Goal: Transaction & Acquisition: Purchase product/service

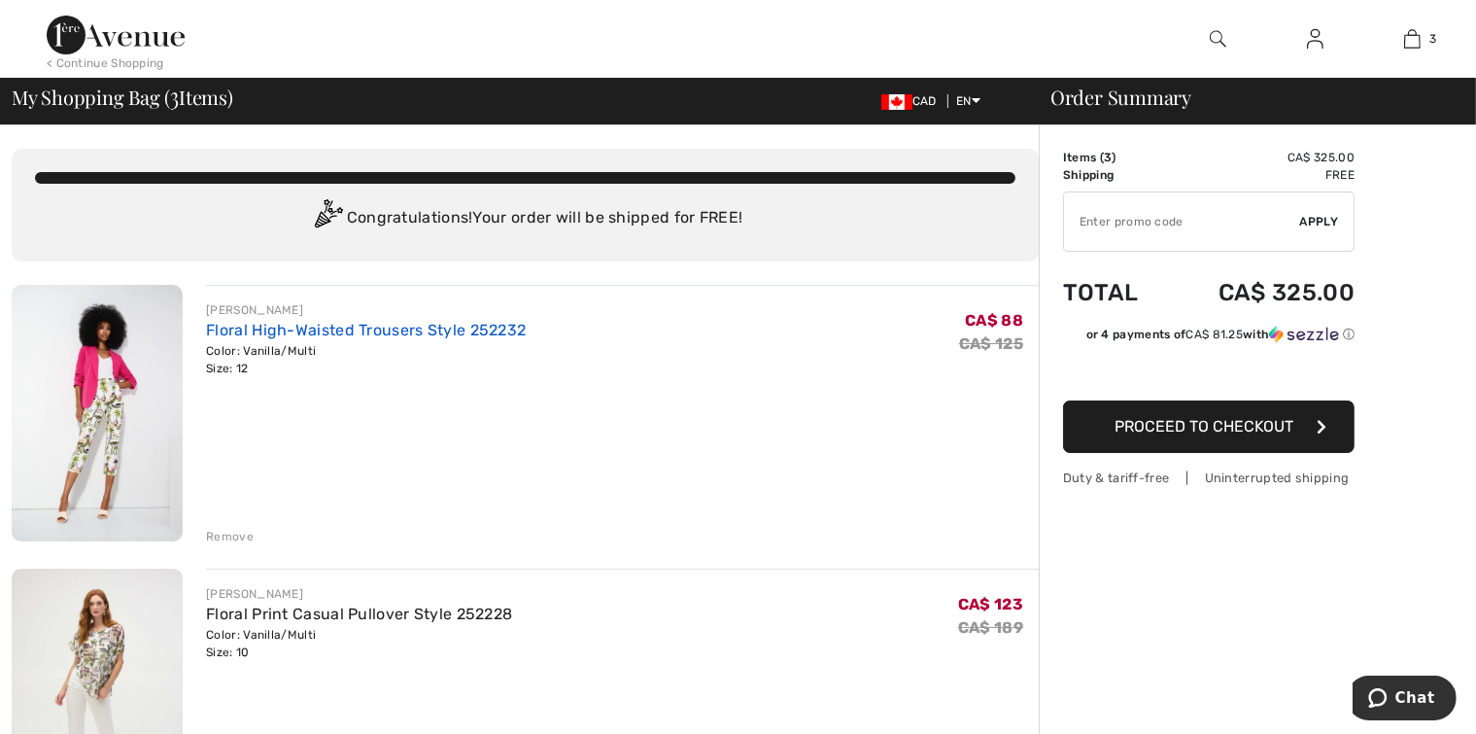
click at [337, 336] on link "Floral High-Waisted Trousers Style 252232" at bounding box center [366, 330] width 320 height 18
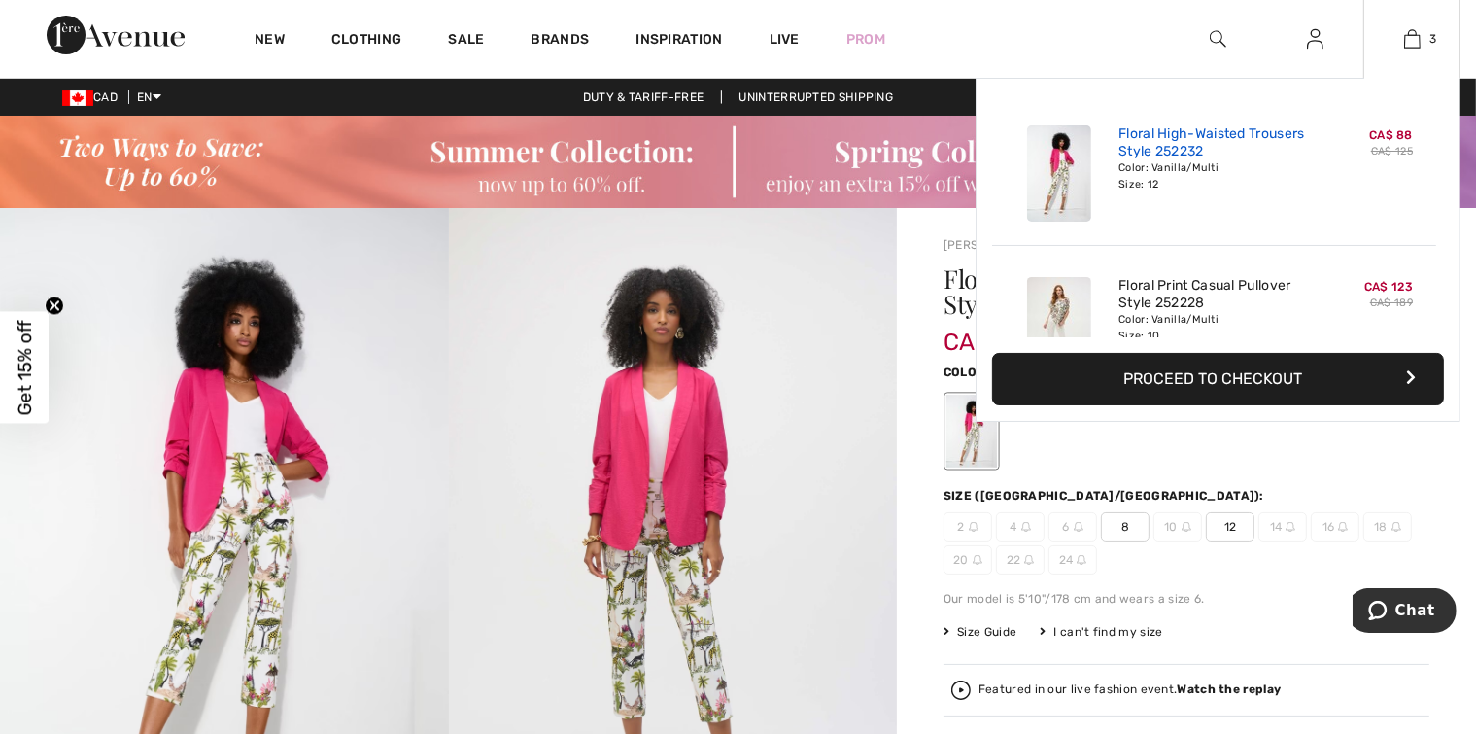
click at [1190, 129] on link "Floral High-Waisted Trousers Style 252232" at bounding box center [1214, 142] width 191 height 35
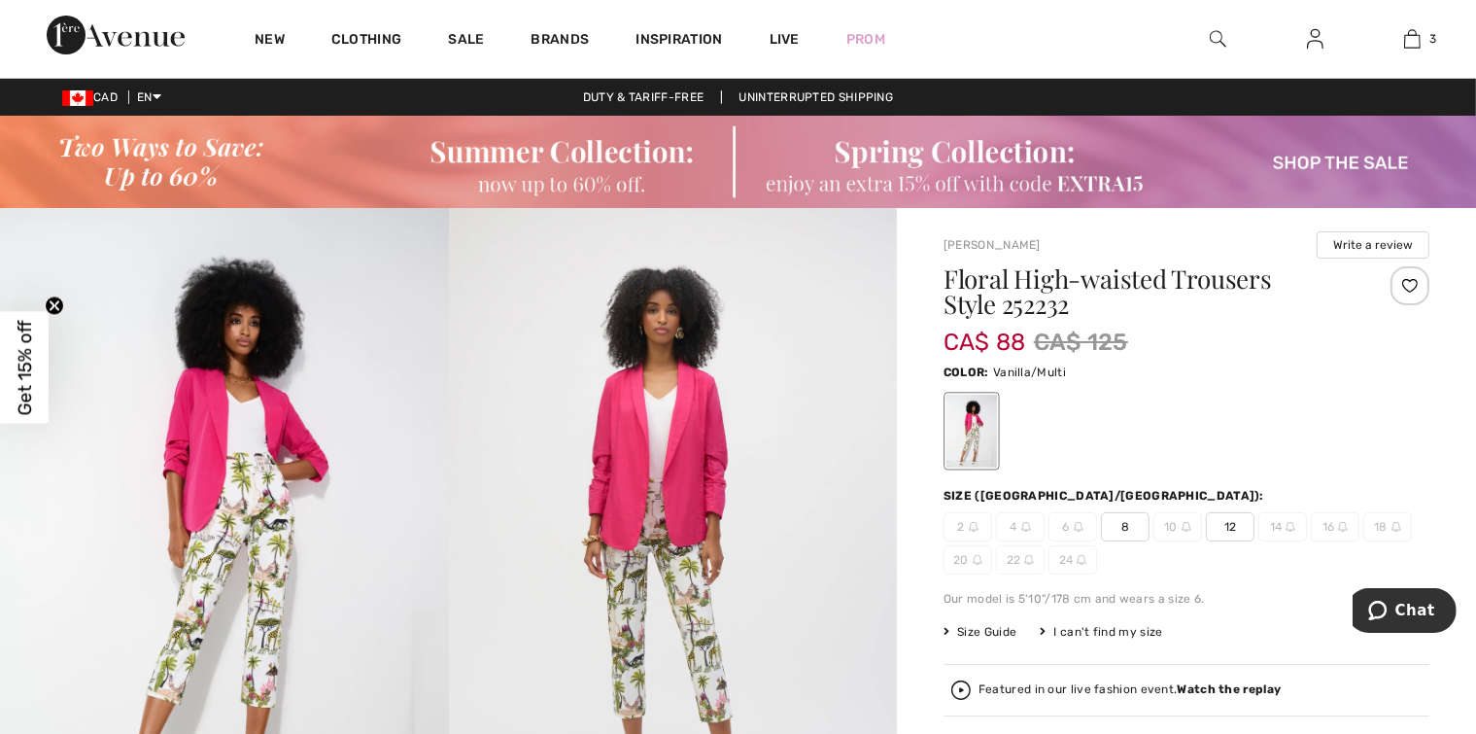
click at [1123, 536] on span "8" at bounding box center [1125, 526] width 49 height 29
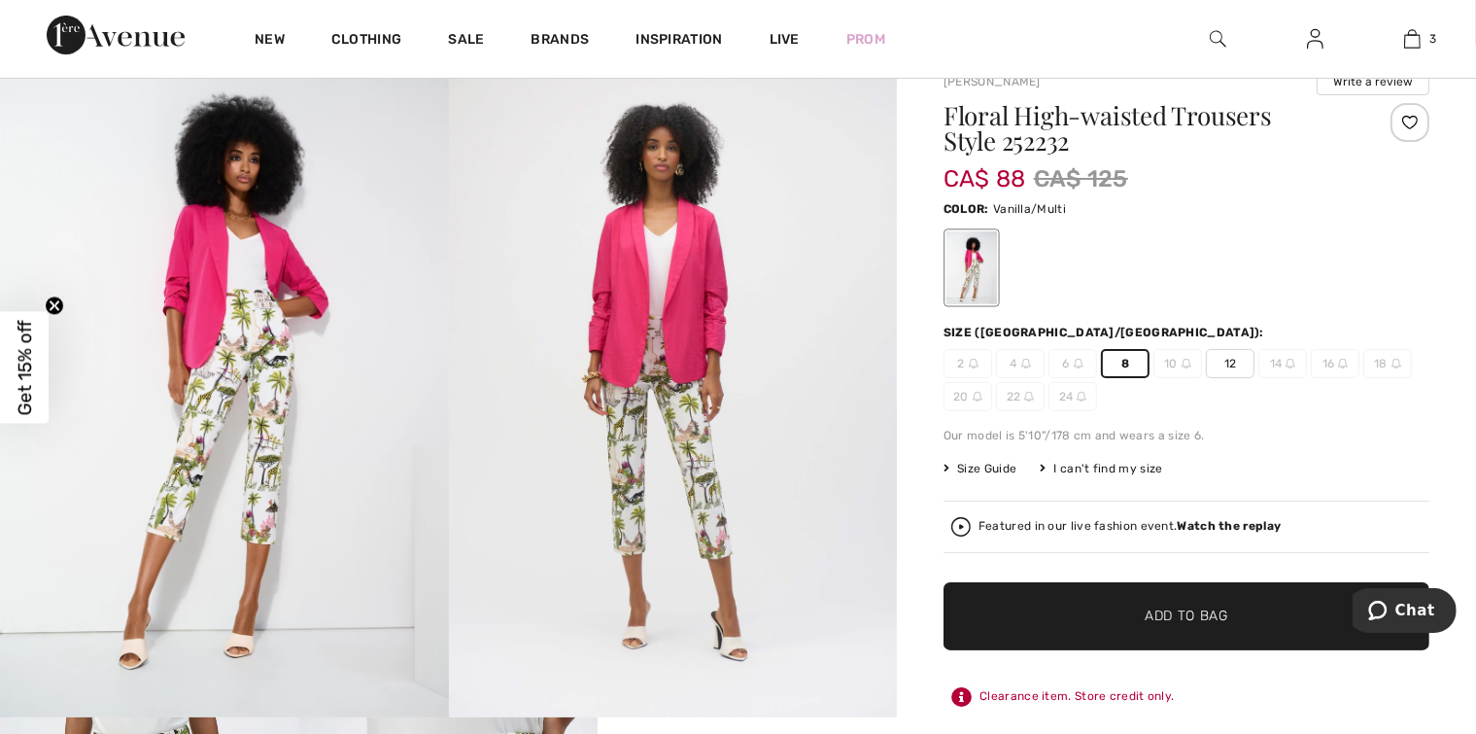
scroll to position [292, 0]
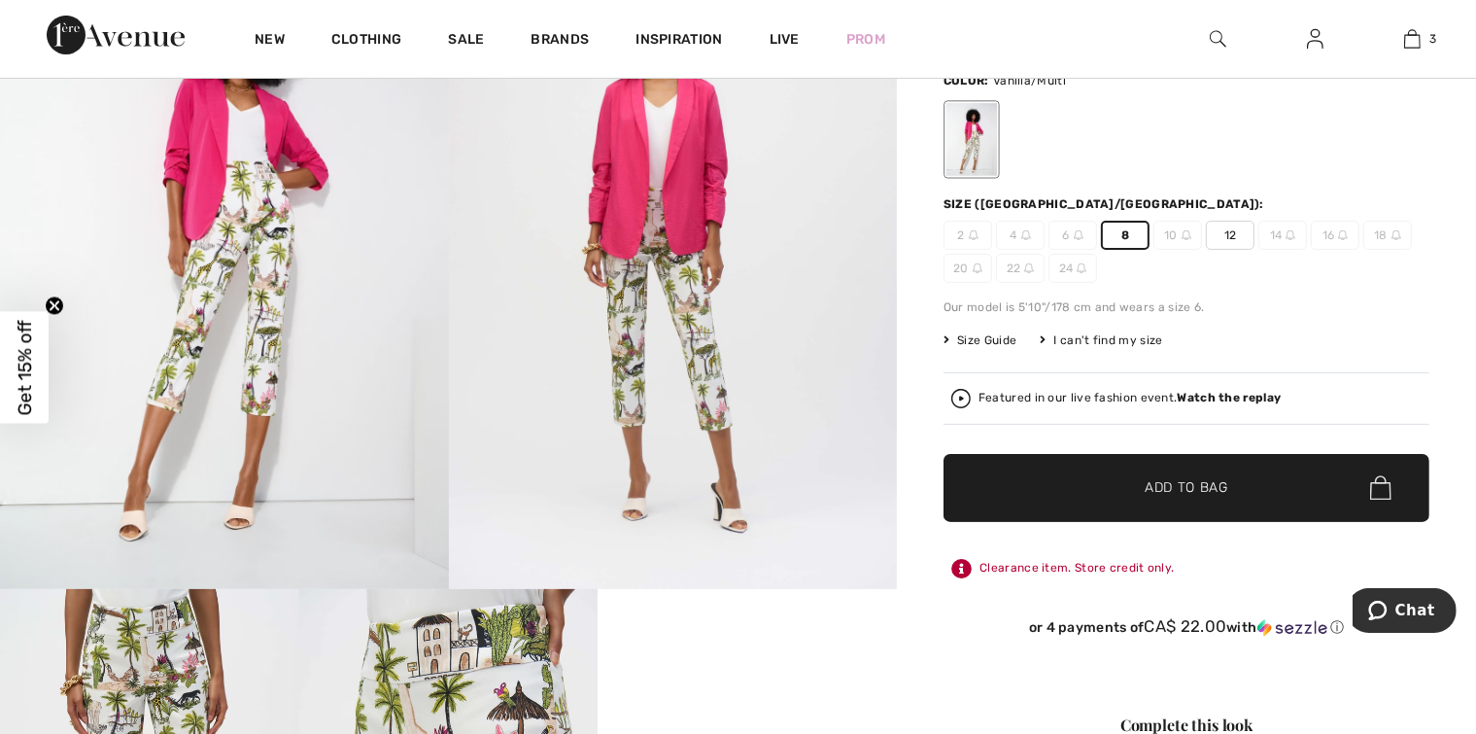
click at [1147, 483] on span "Add to Bag" at bounding box center [1187, 487] width 84 height 20
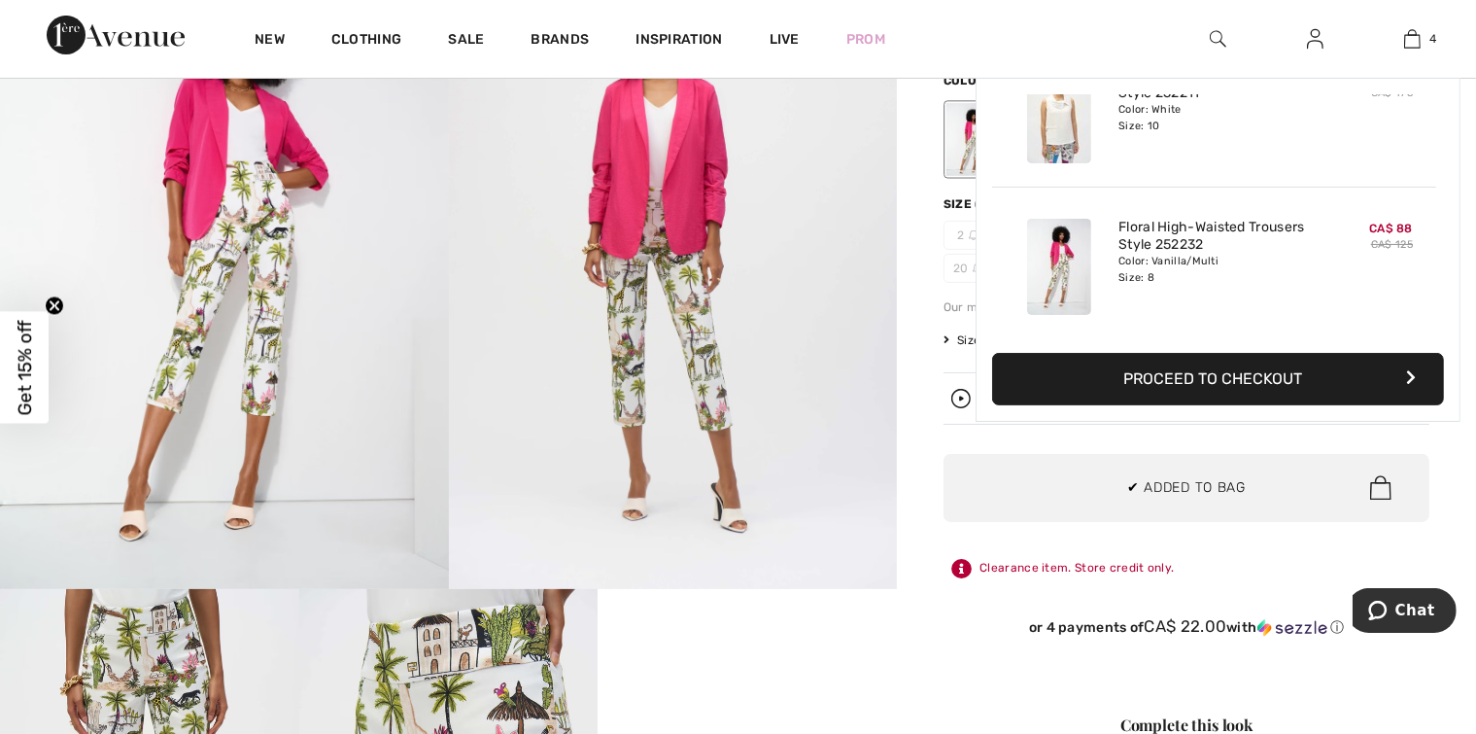
scroll to position [0, 0]
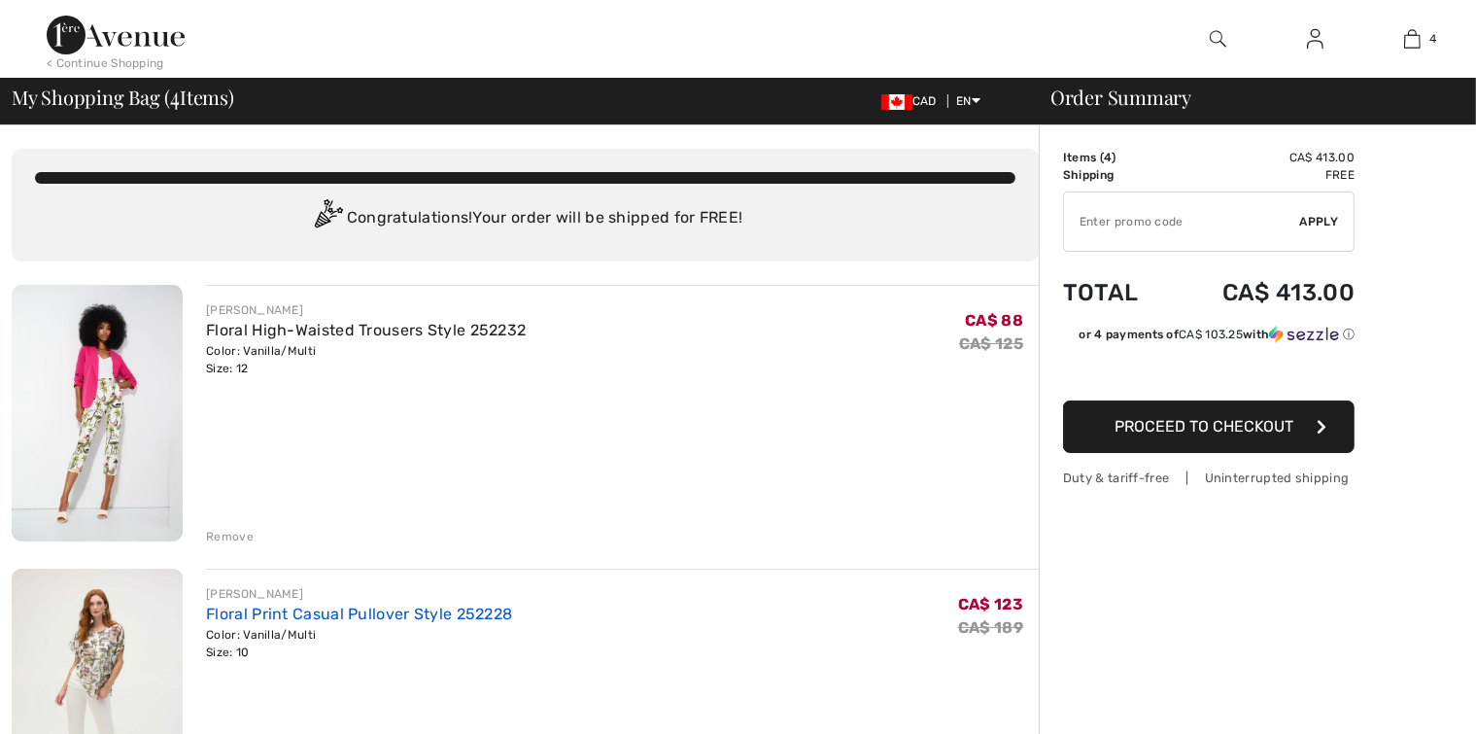
click at [410, 613] on link "Floral Print Casual Pullover Style 252228" at bounding box center [359, 614] width 306 height 18
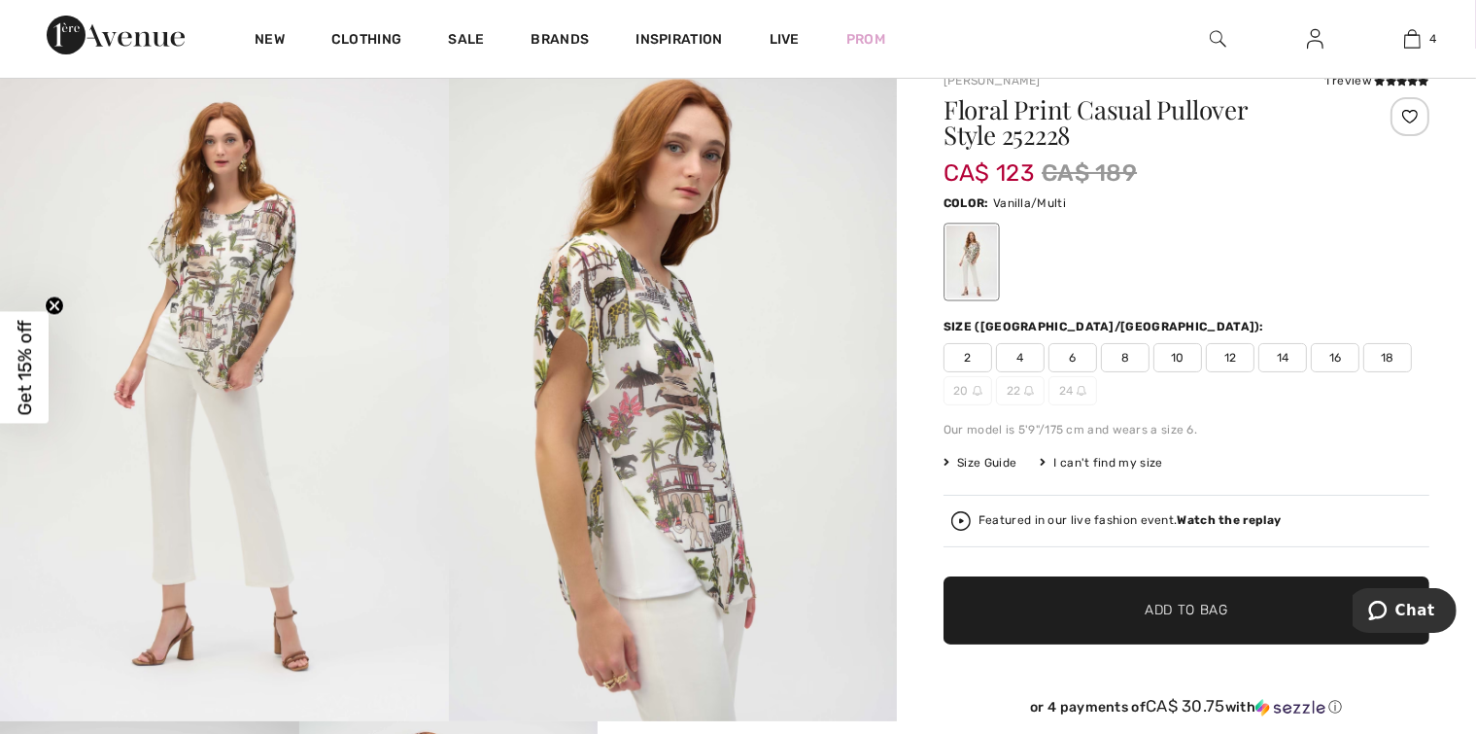
scroll to position [194, 0]
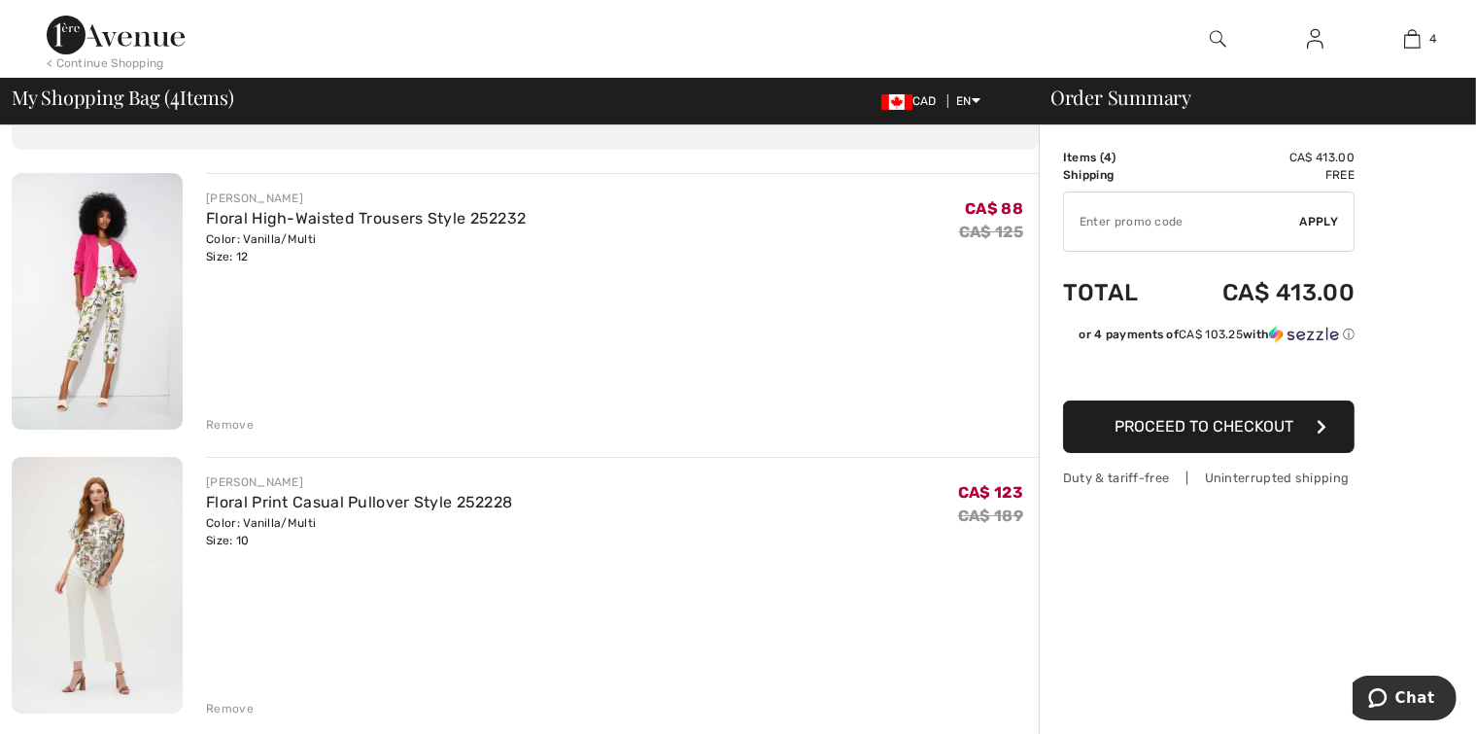
scroll to position [97, 0]
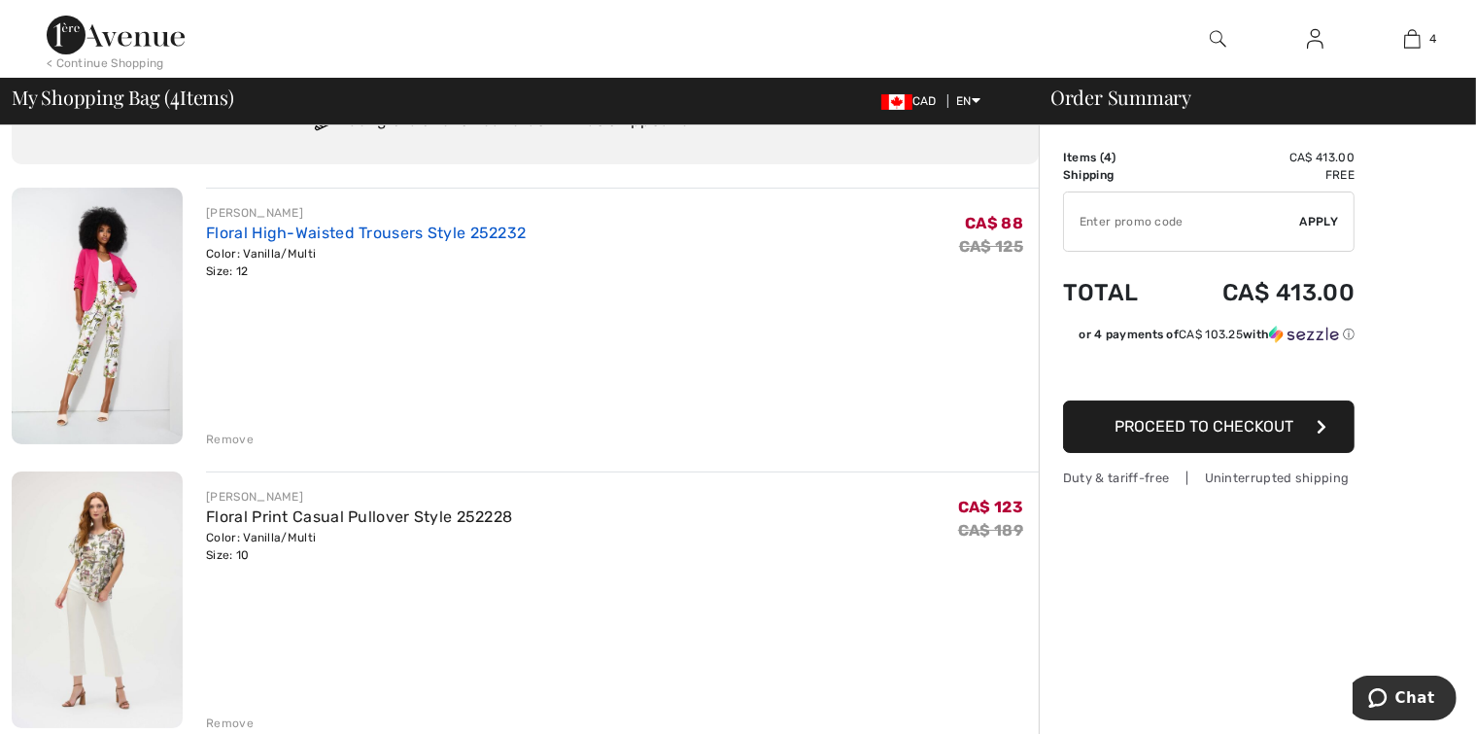
click at [251, 234] on link "Floral High-Waisted Trousers Style 252232" at bounding box center [366, 233] width 320 height 18
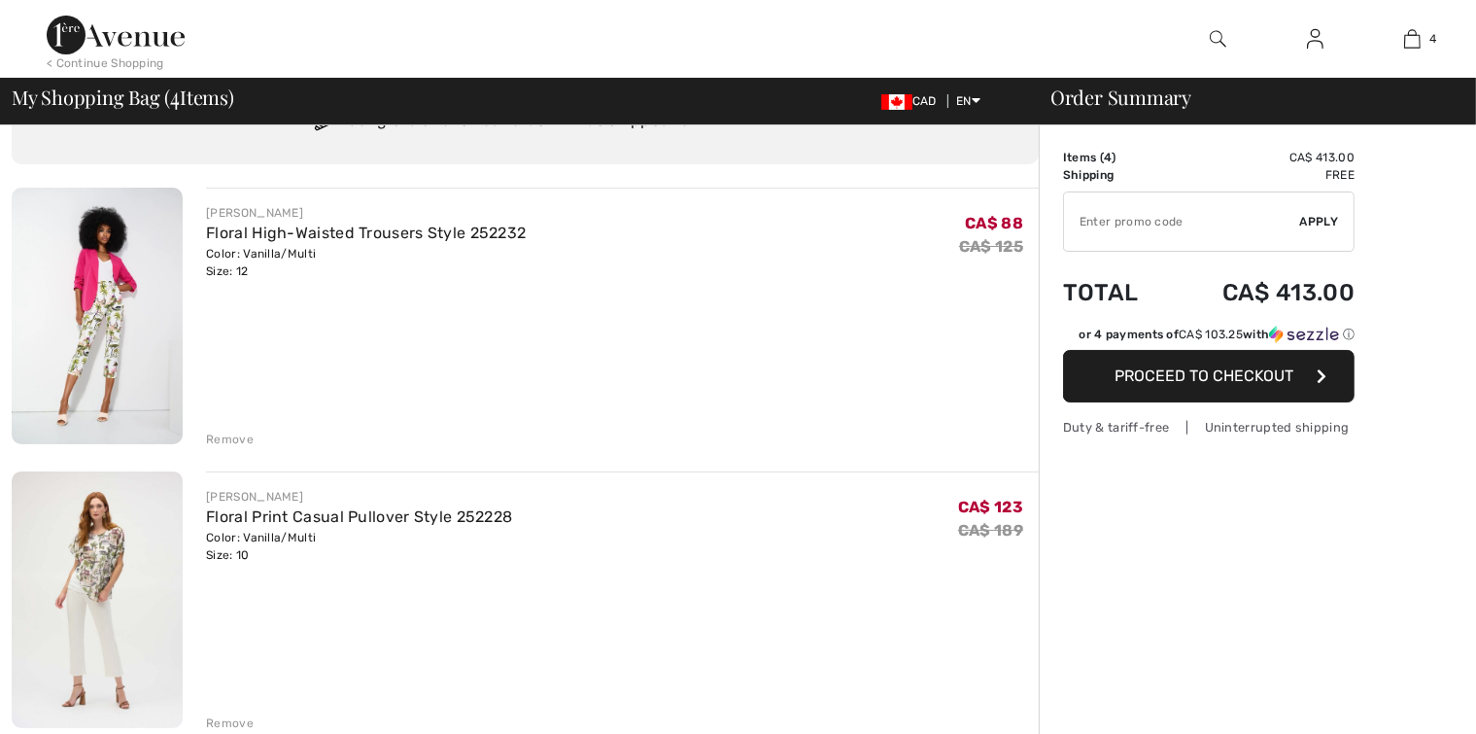
scroll to position [97, 0]
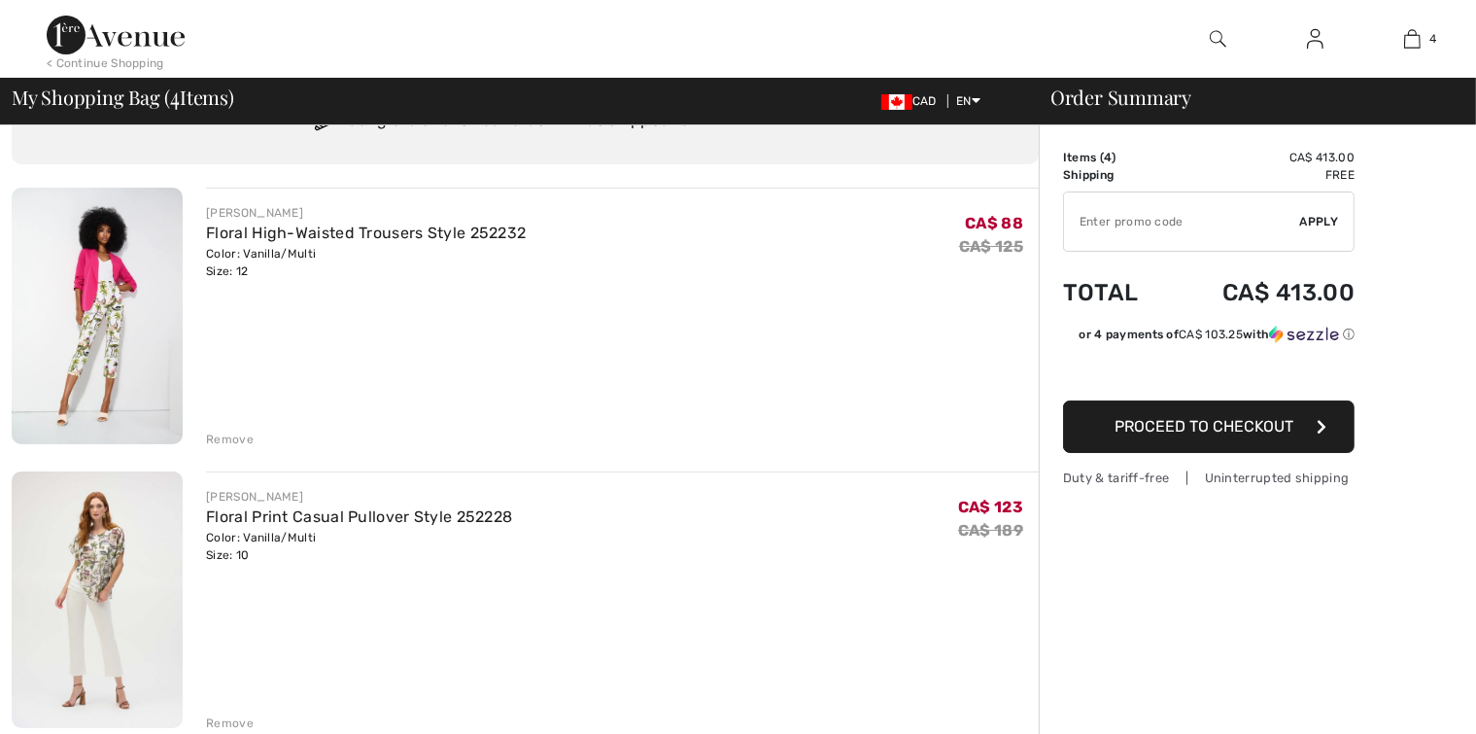
click at [244, 435] on div "Remove" at bounding box center [230, 439] width 48 height 17
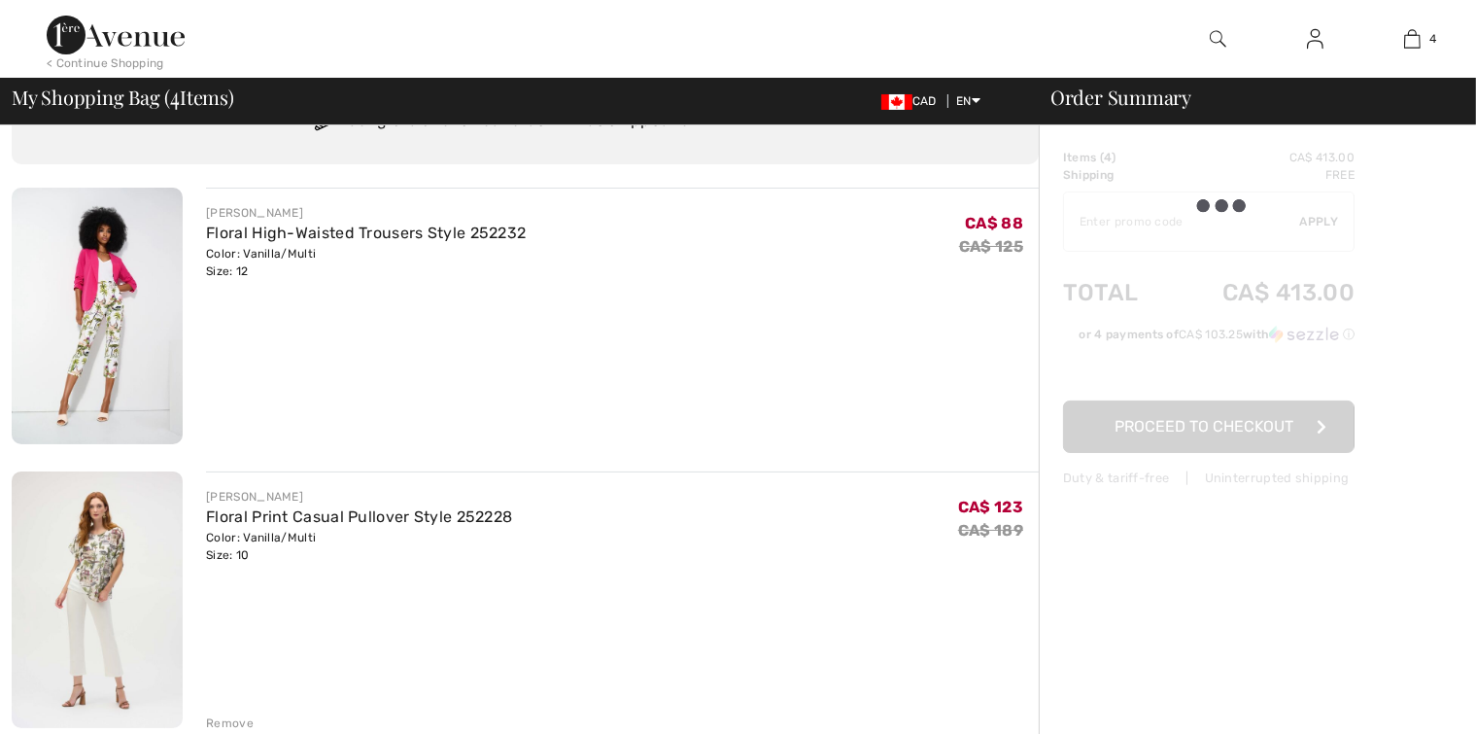
scroll to position [0, 0]
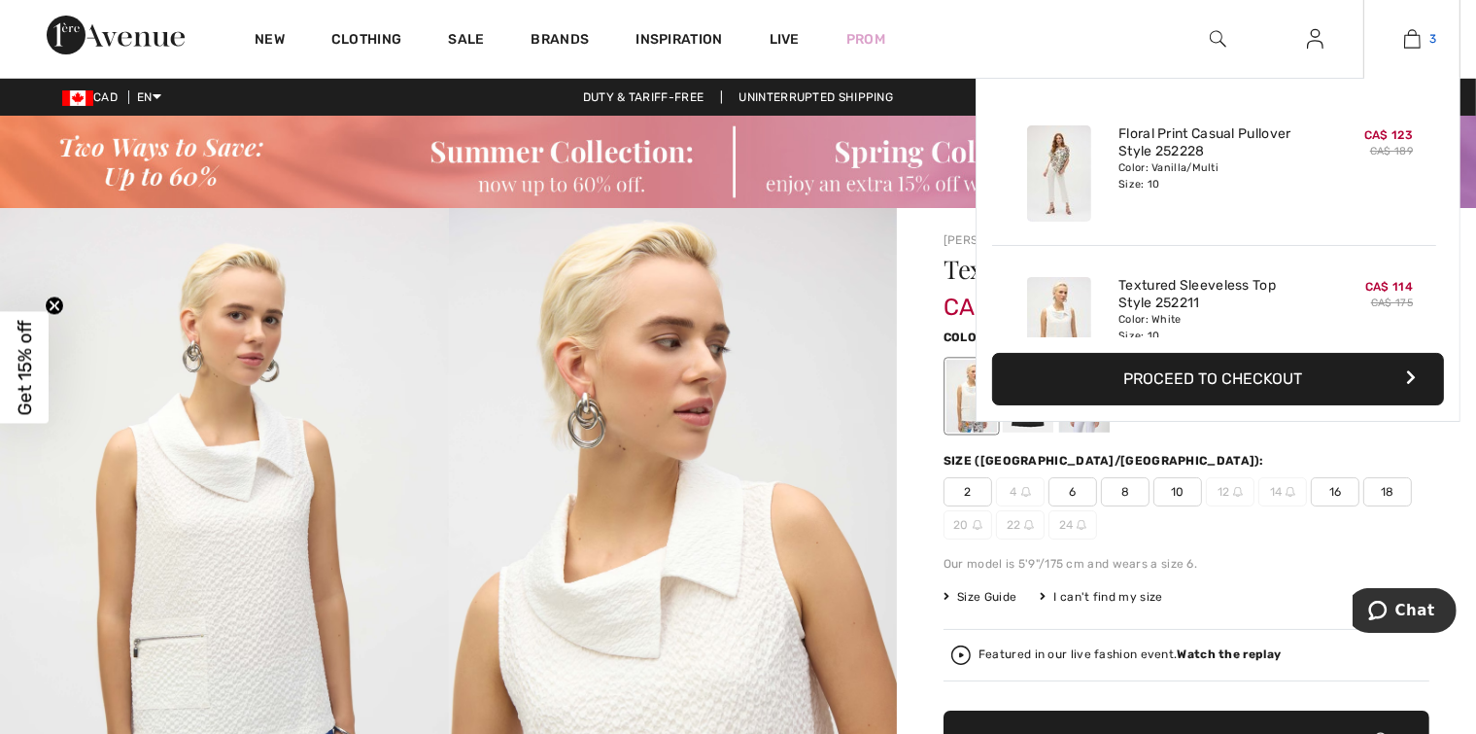
click at [1417, 33] on img at bounding box center [1412, 38] width 17 height 23
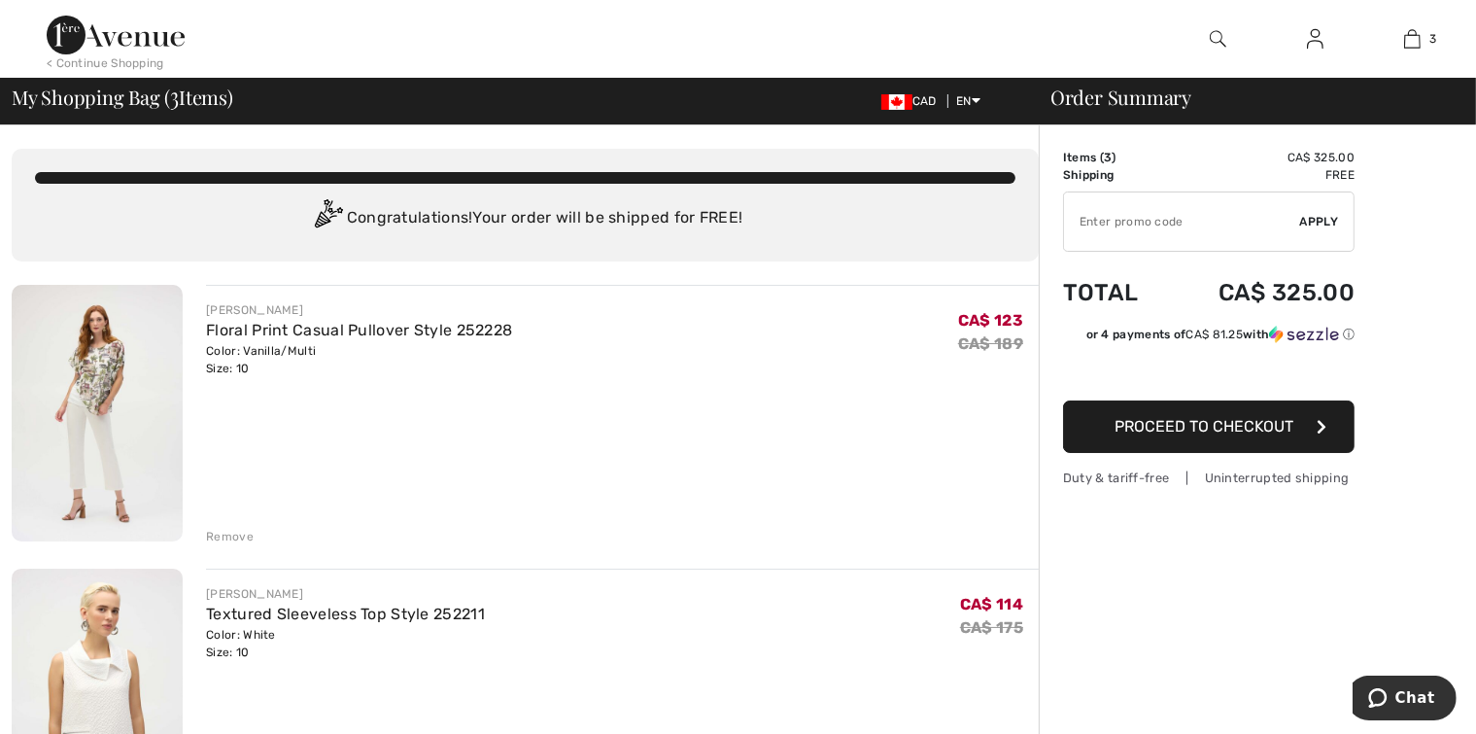
click at [1194, 222] on input "TEXT" at bounding box center [1182, 221] width 236 height 58
type input "EXTRA15"
click at [1330, 219] on span "Apply" at bounding box center [1319, 221] width 39 height 17
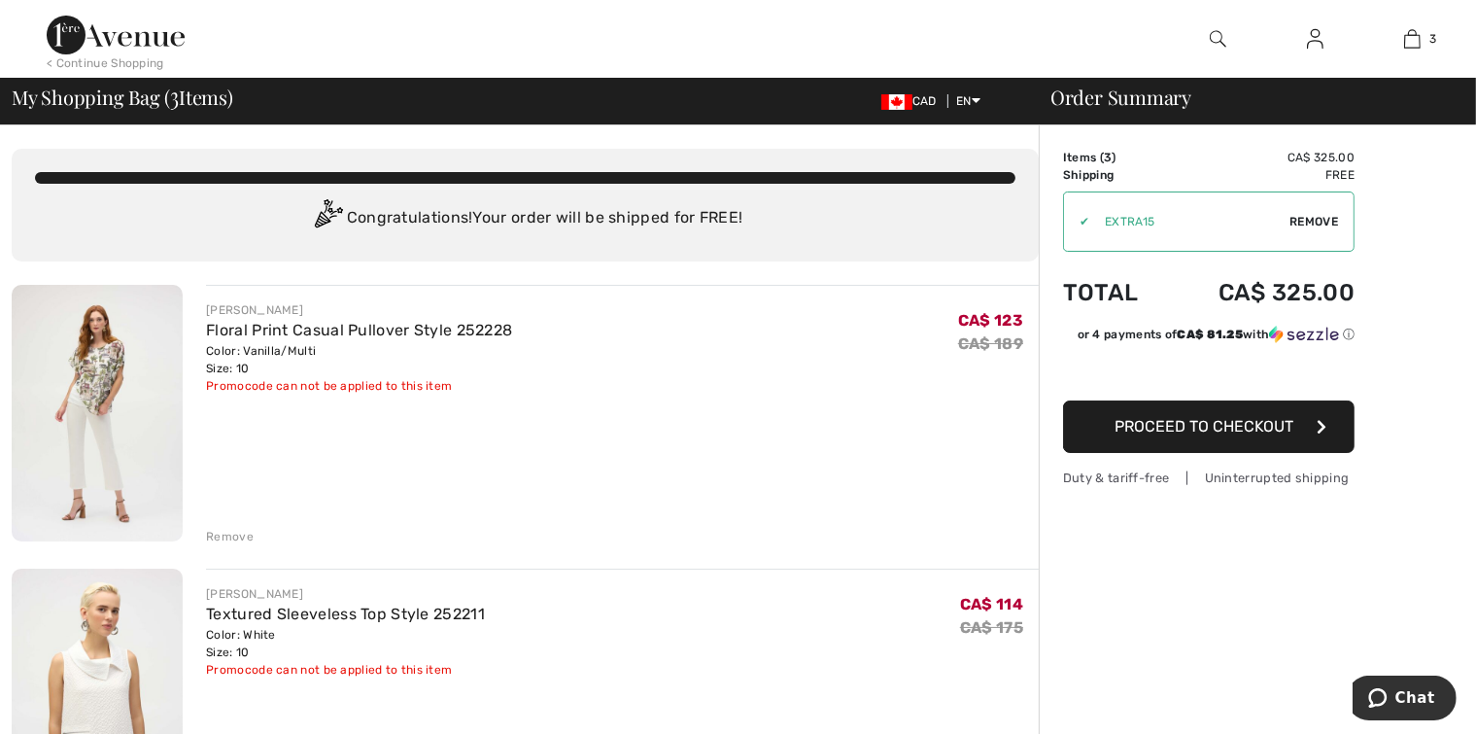
click at [1224, 435] on button "Proceed to Checkout" at bounding box center [1209, 426] width 292 height 52
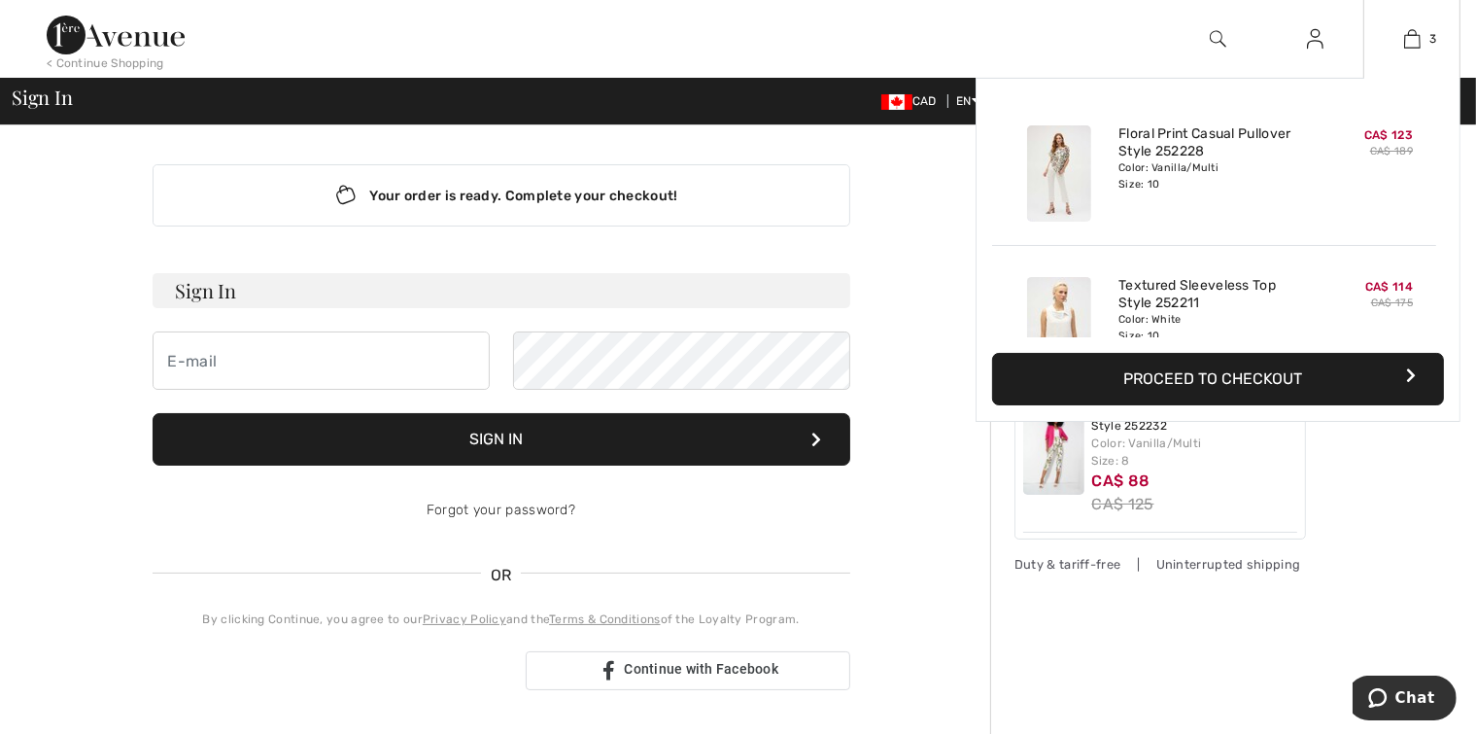
type input "[EMAIL_ADDRESS][DOMAIN_NAME]"
click at [1237, 379] on button "Proceed to Checkout" at bounding box center [1218, 379] width 452 height 52
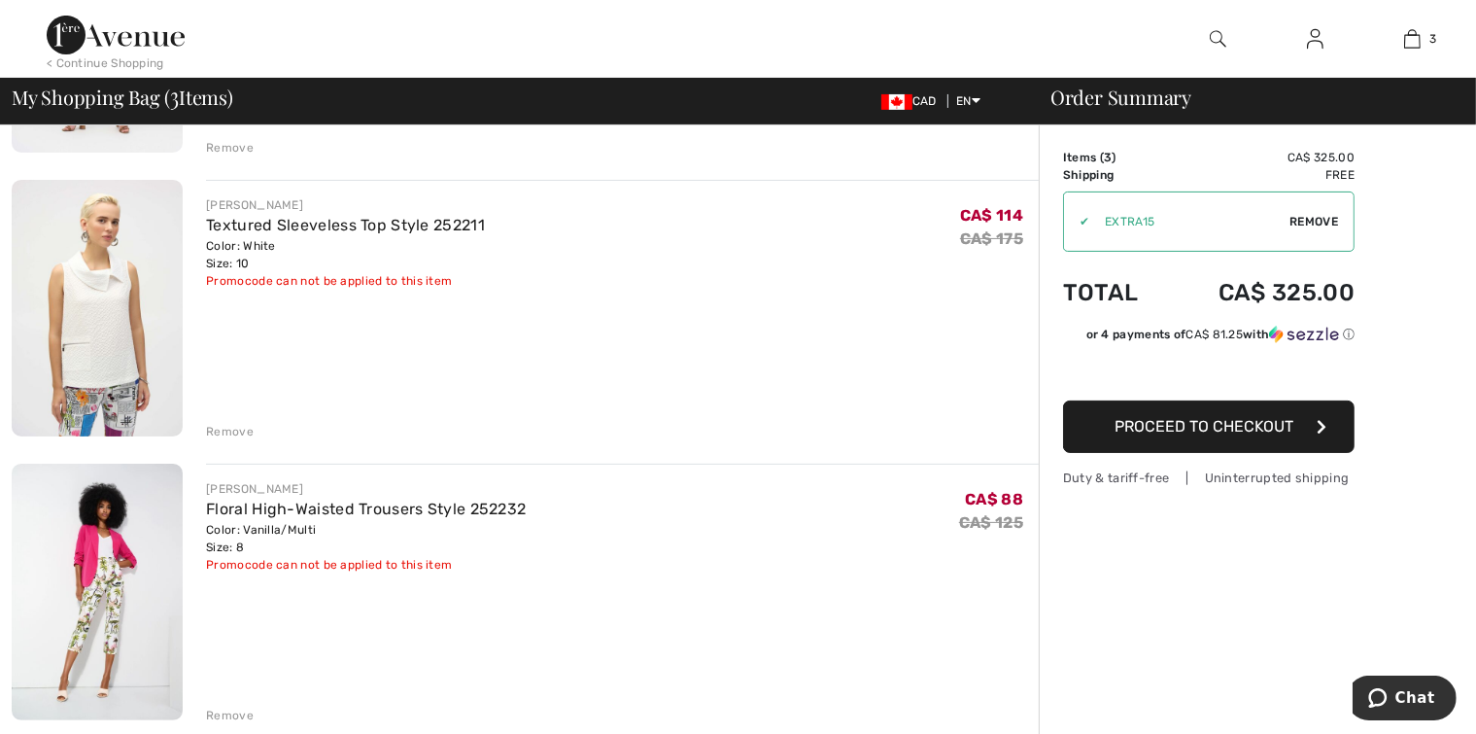
scroll to position [97, 0]
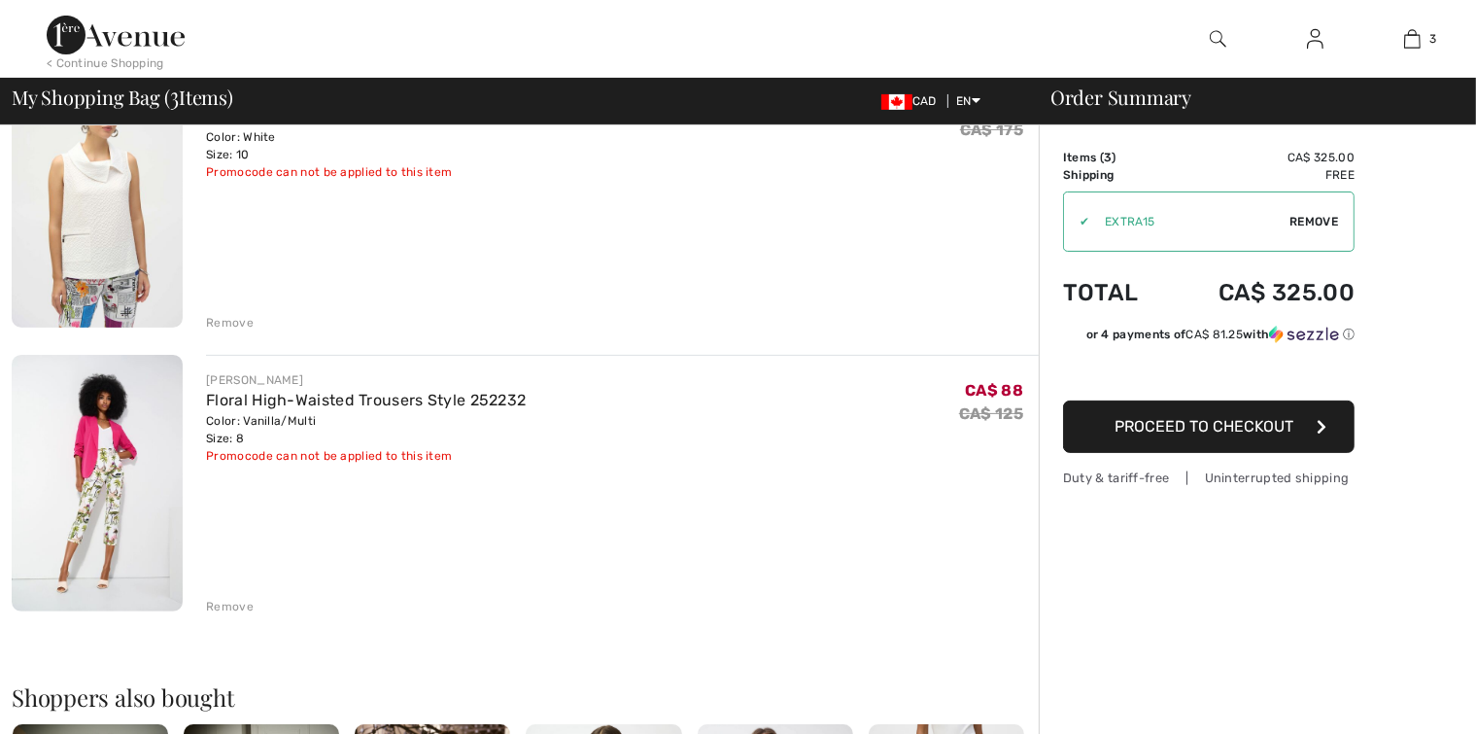
scroll to position [680, 0]
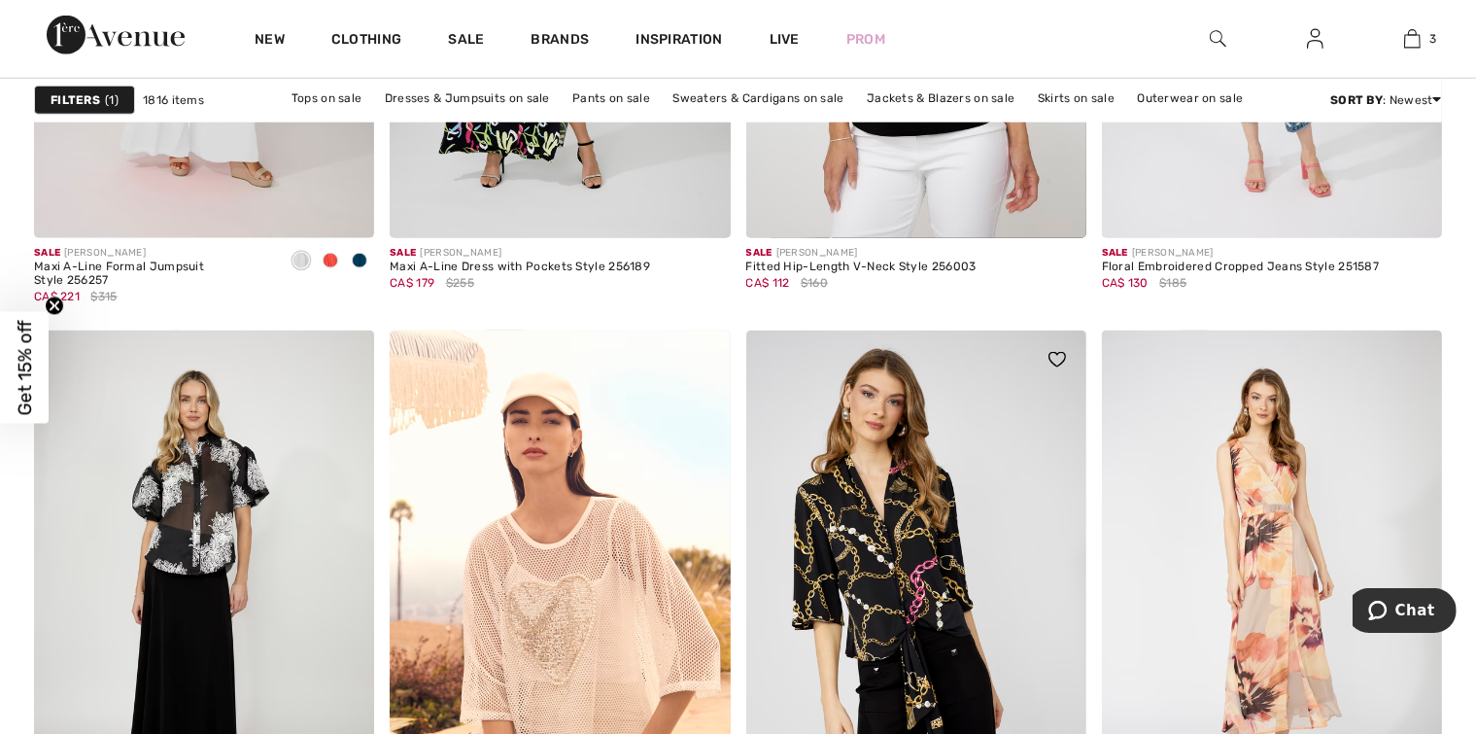
scroll to position [1749, 0]
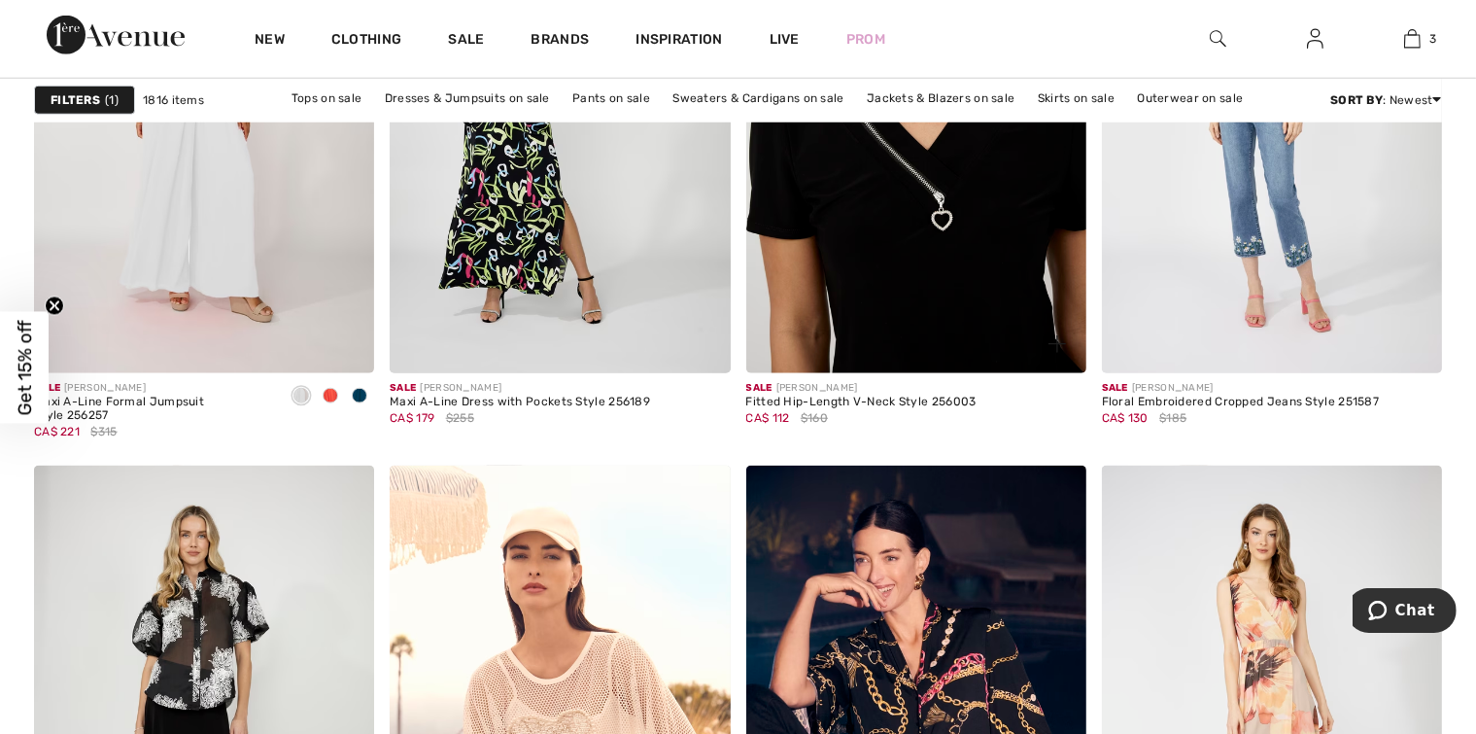
click at [964, 308] on img at bounding box center [916, 118] width 340 height 510
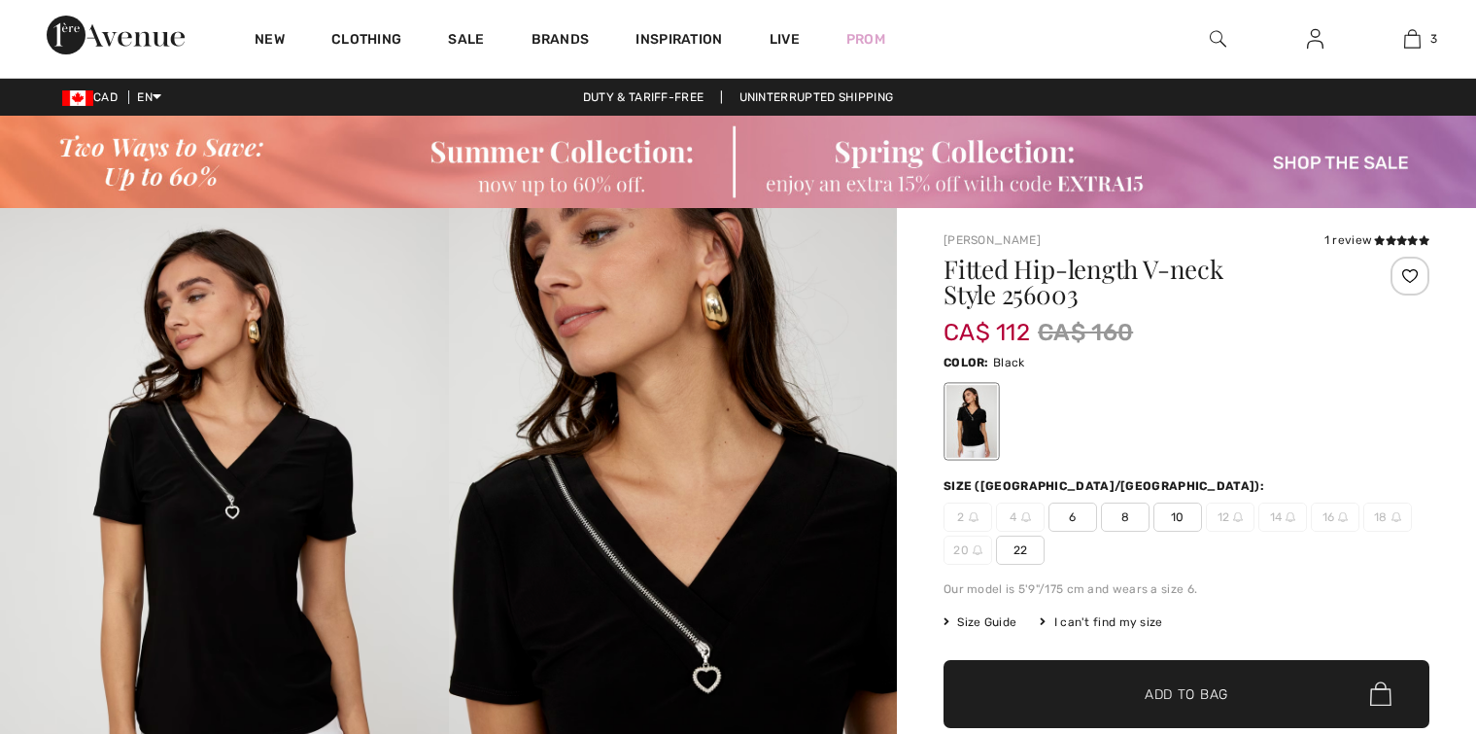
click at [1167, 523] on span "10" at bounding box center [1178, 516] width 49 height 29
click at [1215, 697] on span "Add to Bag" at bounding box center [1187, 693] width 84 height 20
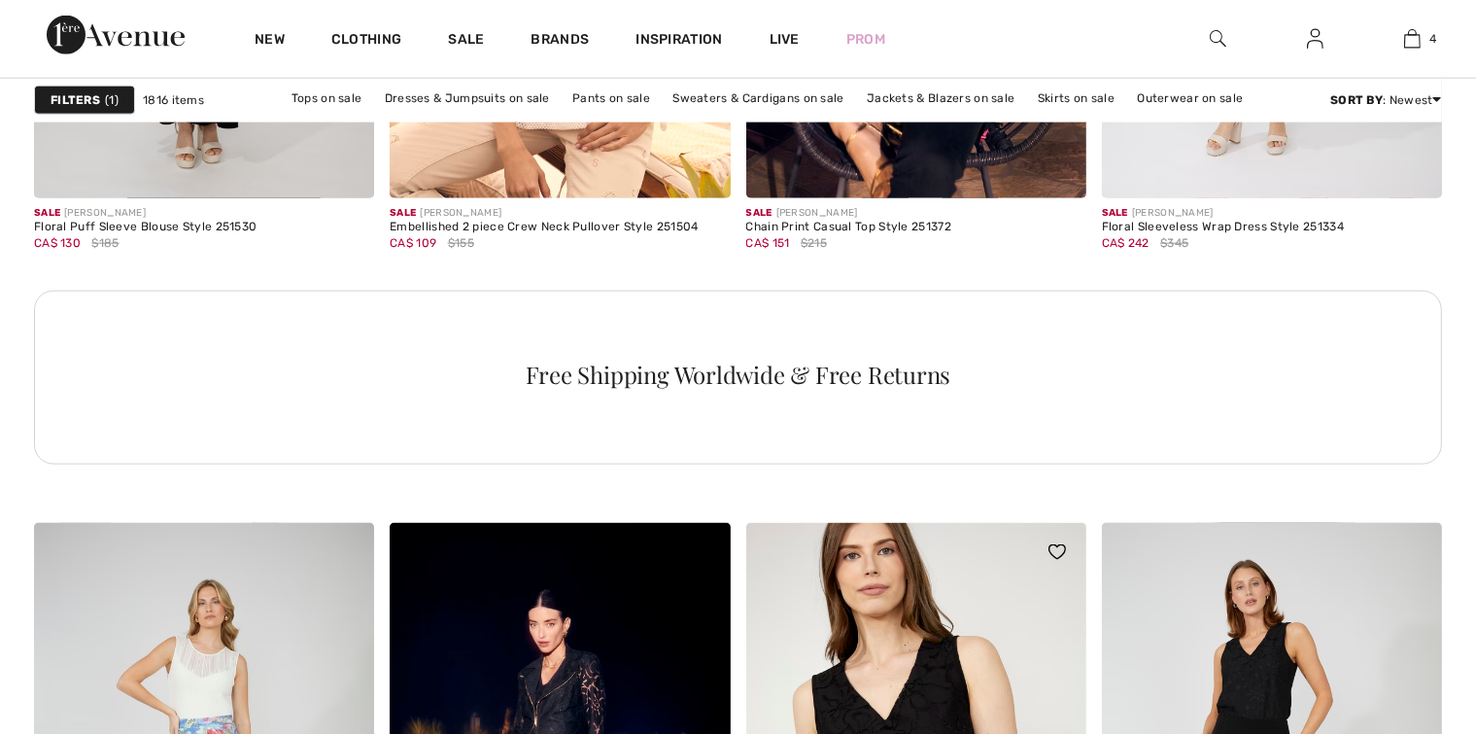
checkbox input "true"
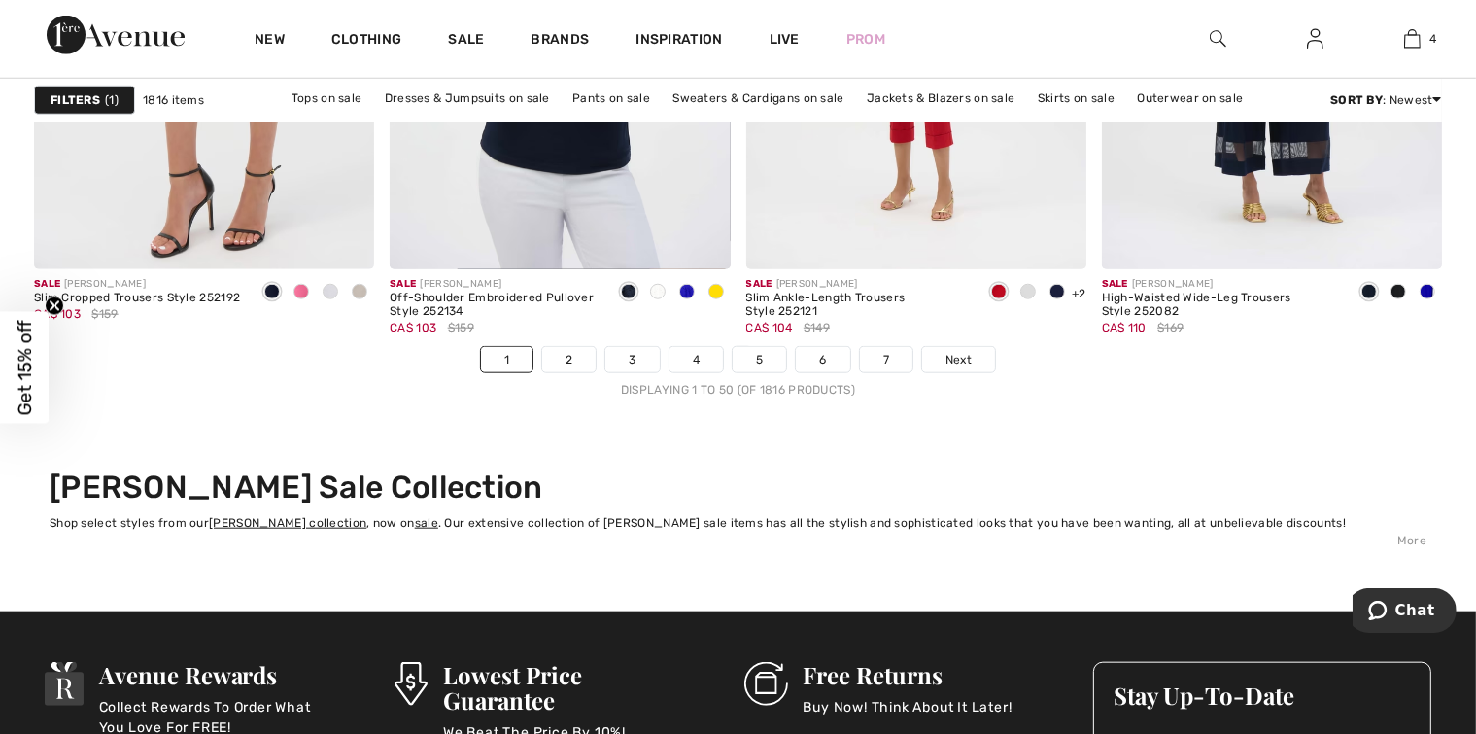
scroll to position [9233, 0]
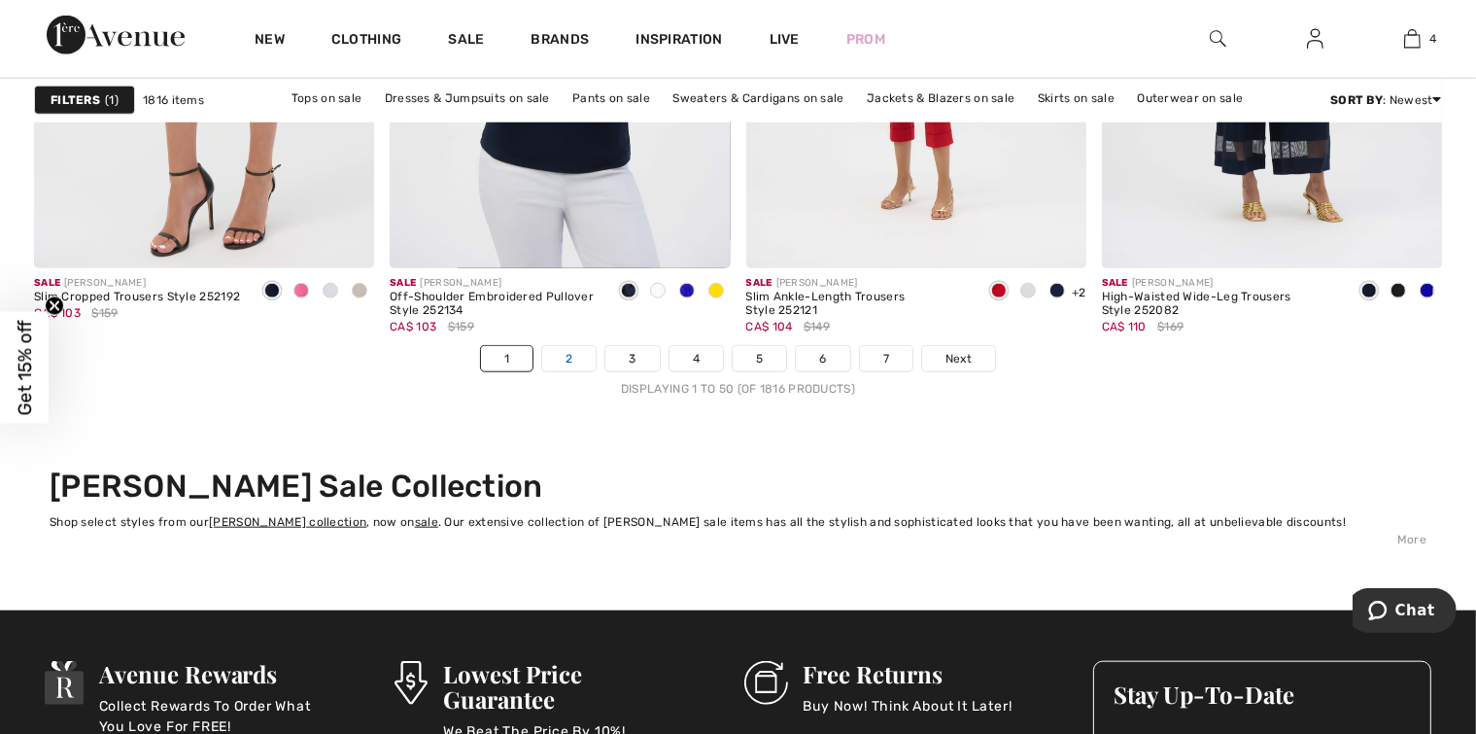
click at [579, 363] on link "2" at bounding box center [568, 358] width 53 height 25
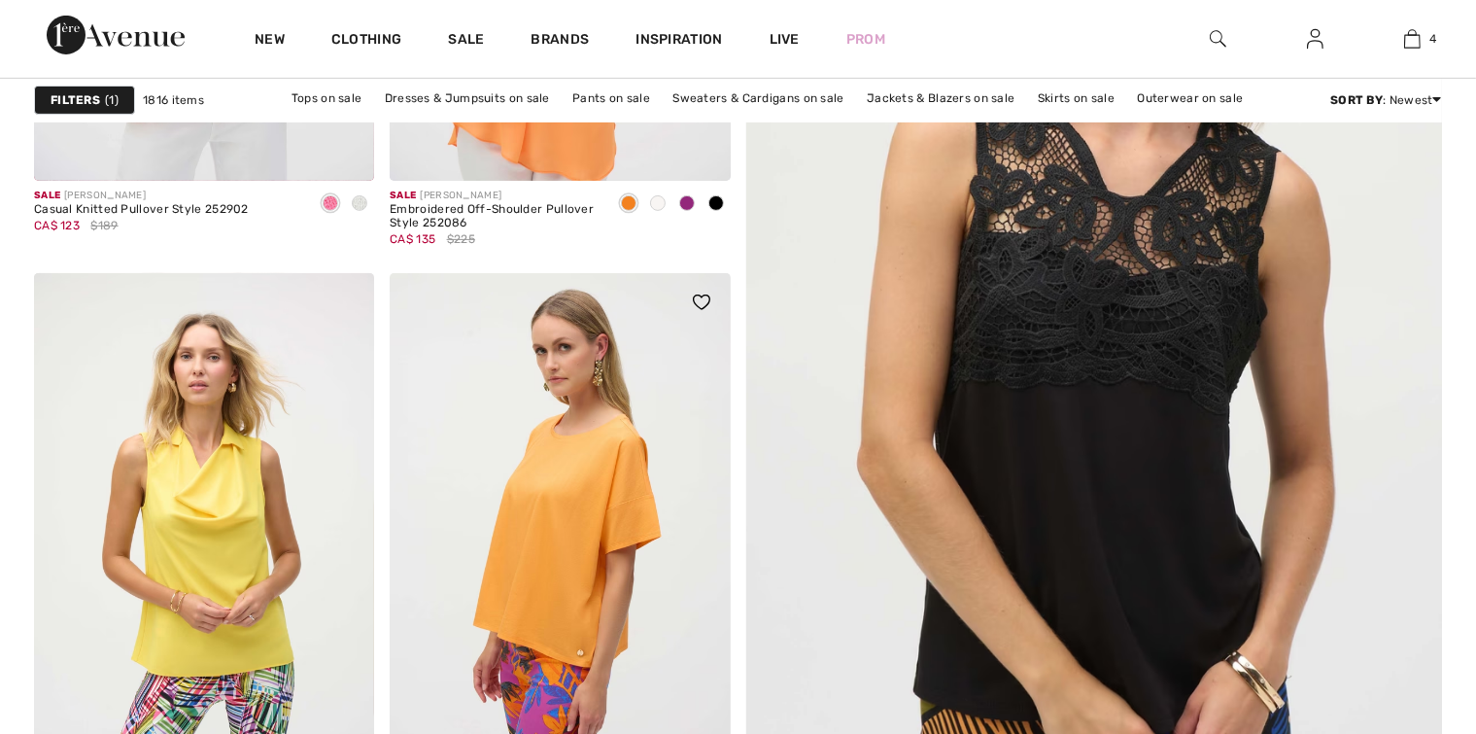
checkbox input "true"
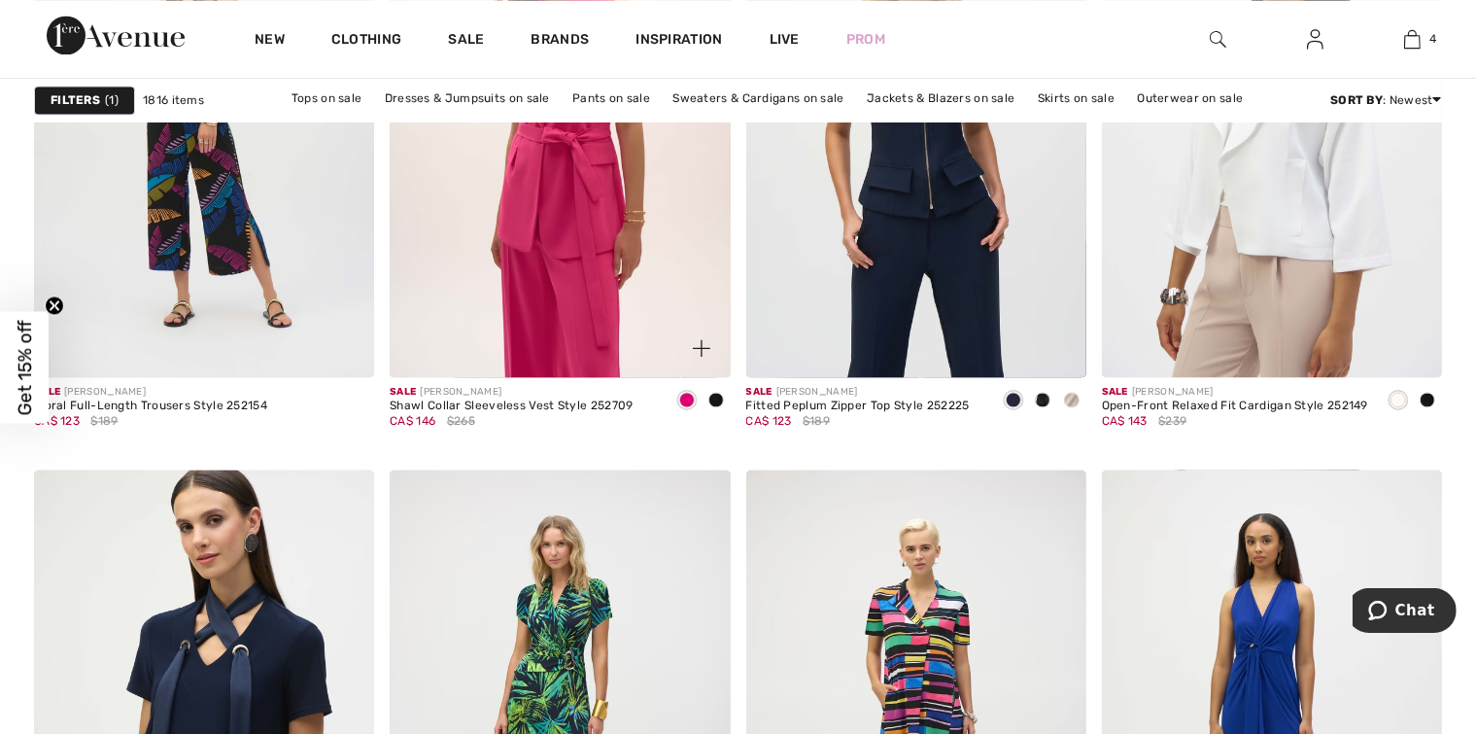
scroll to position [3790, 0]
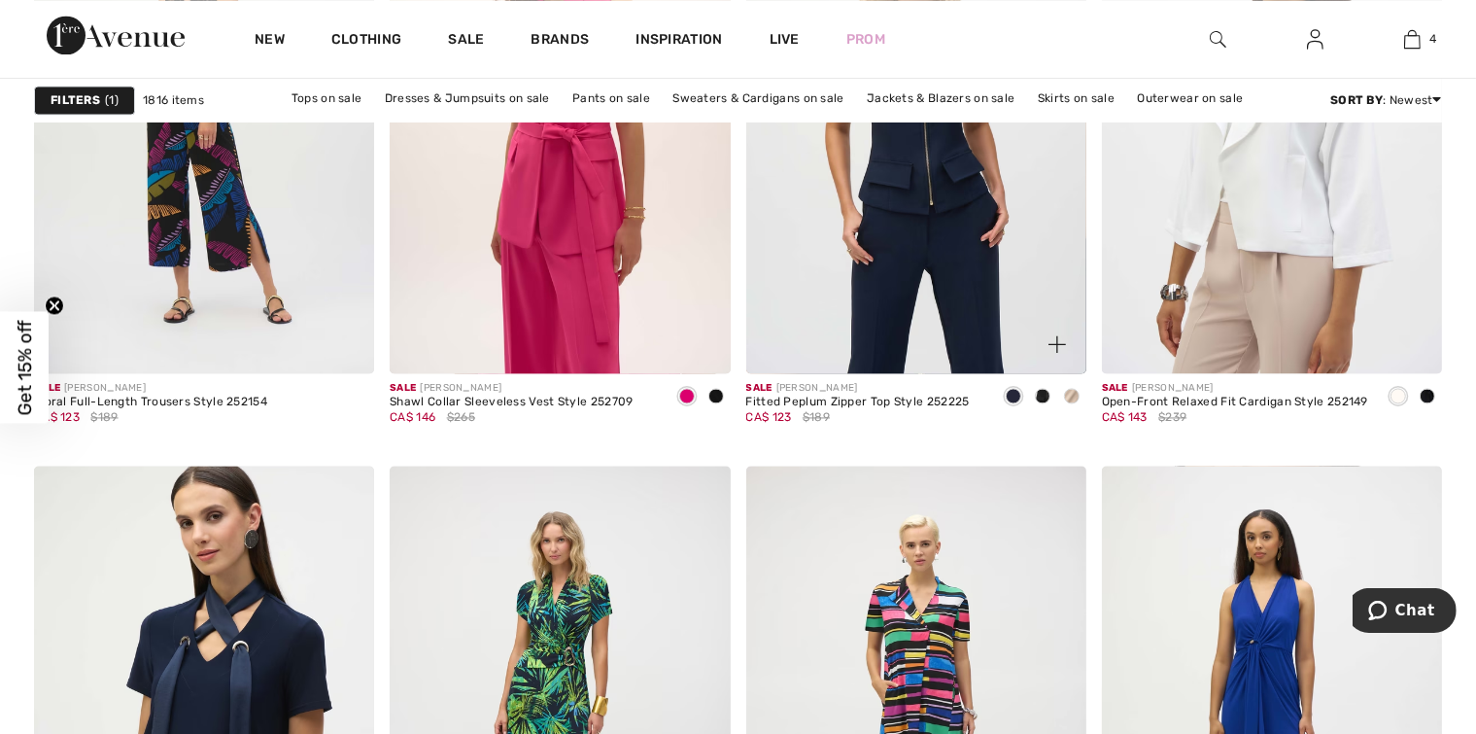
click at [800, 405] on div "Fitted Peplum Zipper Top Style 252225" at bounding box center [858, 403] width 224 height 14
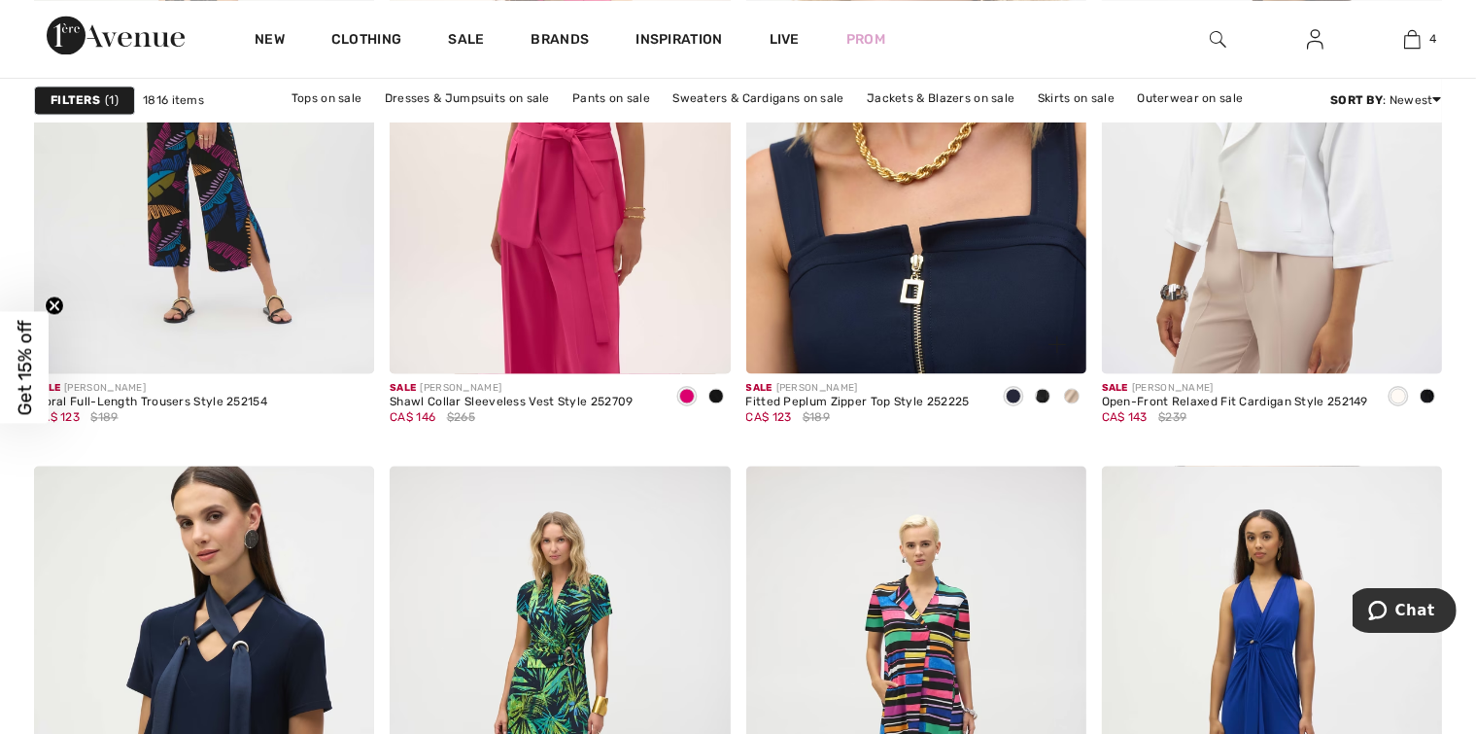
click at [868, 345] on img at bounding box center [916, 117] width 340 height 510
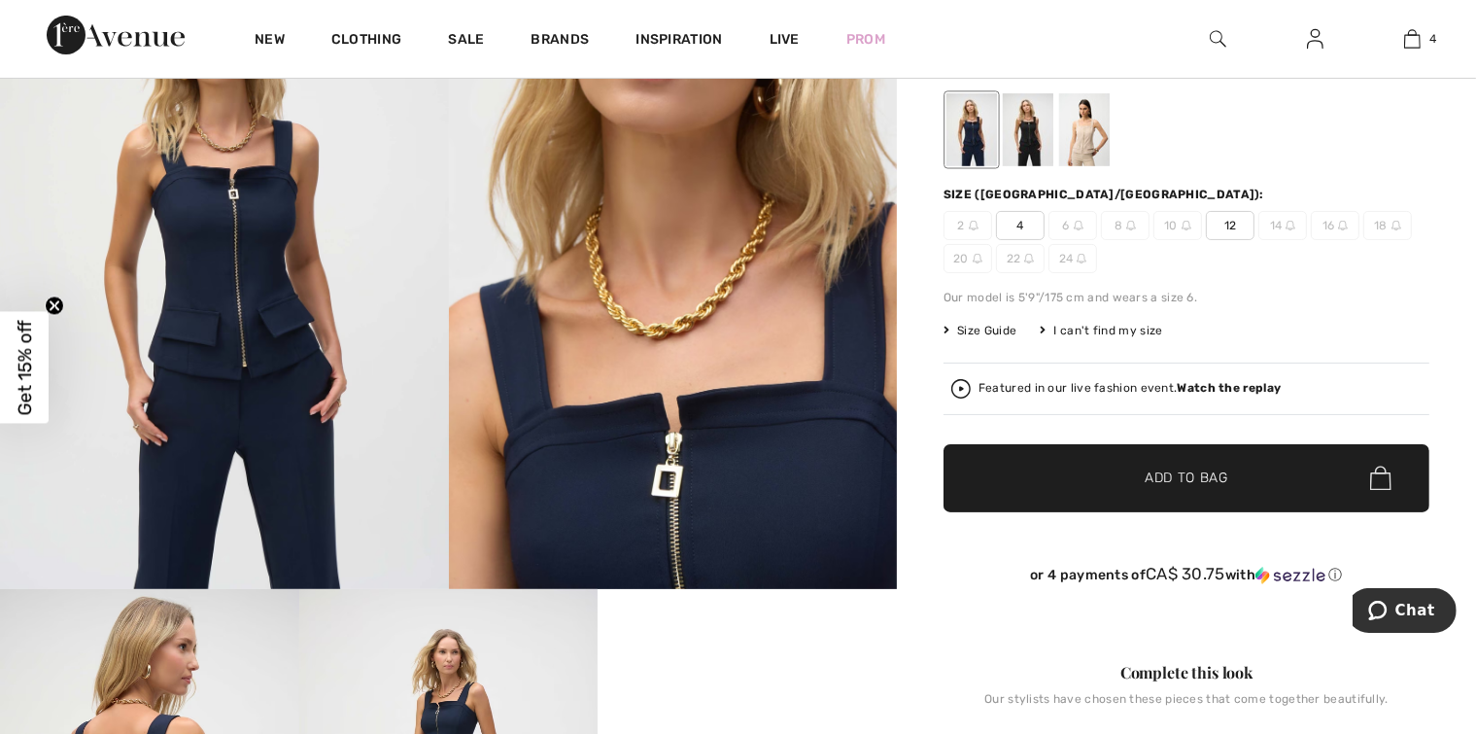
click at [1076, 156] on div at bounding box center [1084, 129] width 51 height 73
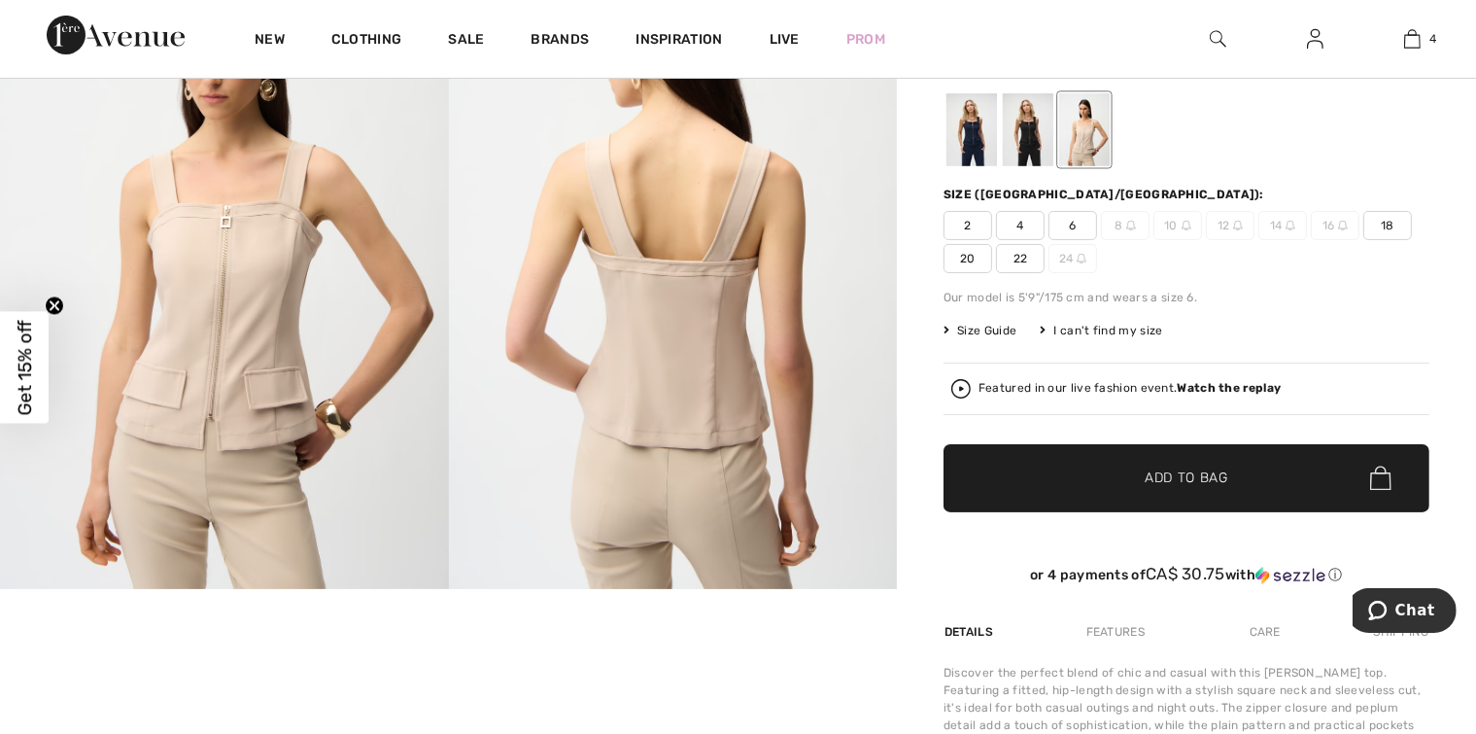
click at [1015, 154] on div at bounding box center [1028, 129] width 51 height 73
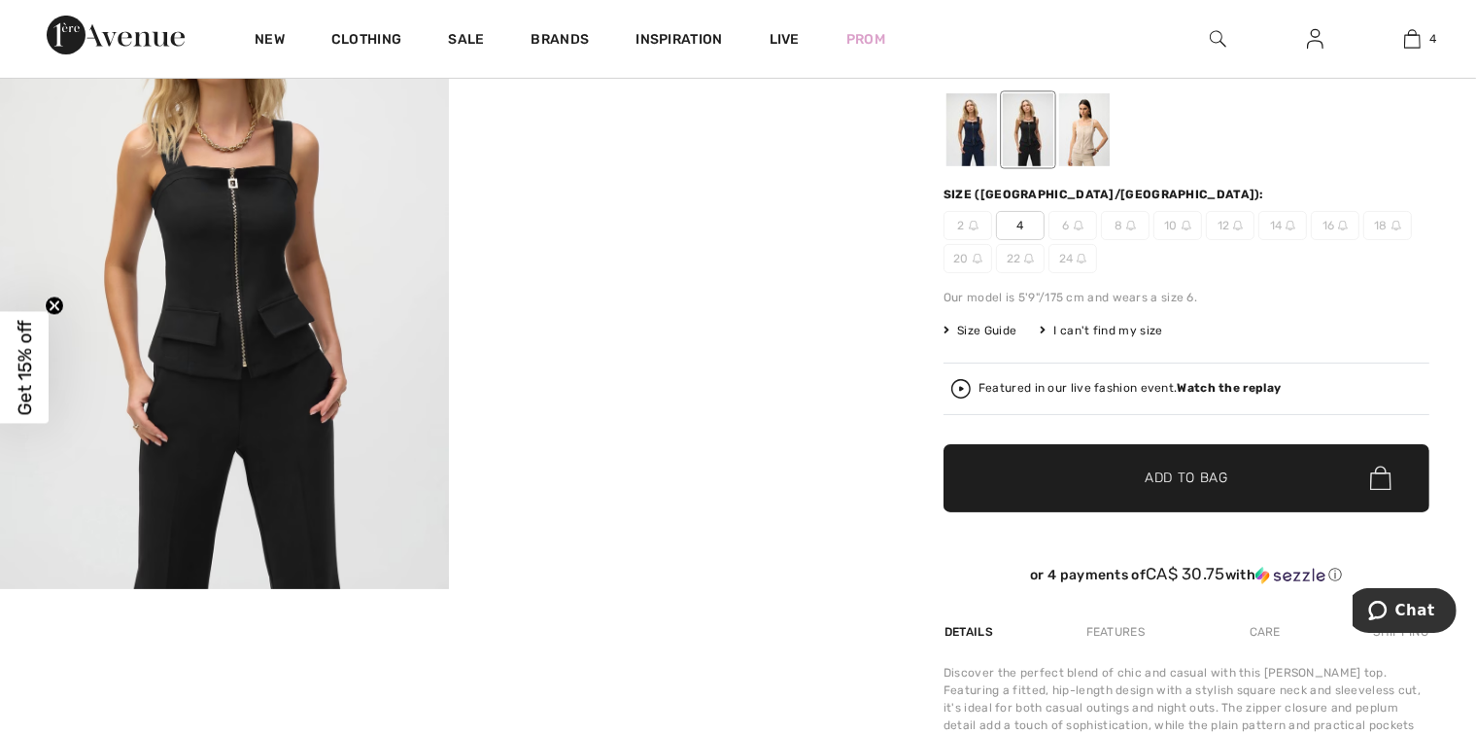
click at [980, 156] on div at bounding box center [972, 129] width 51 height 73
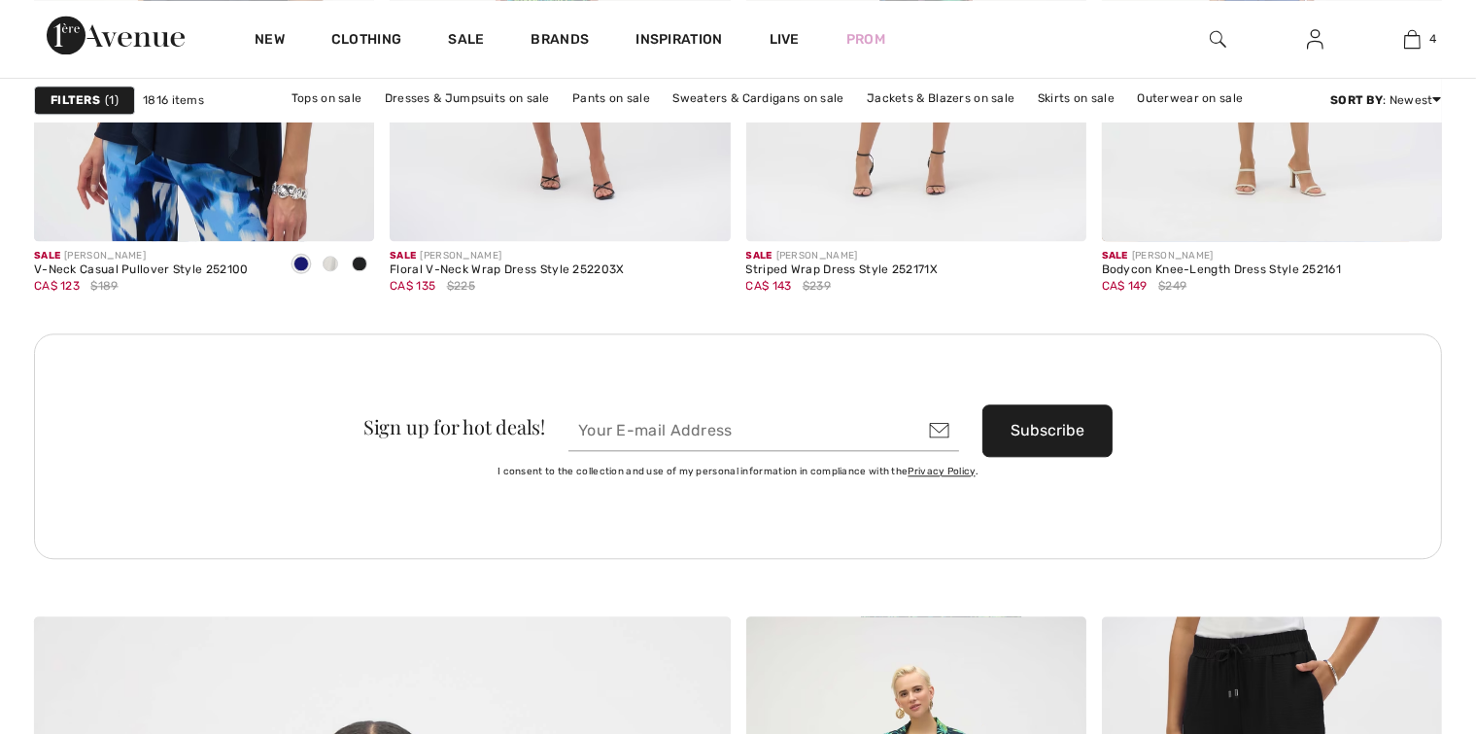
checkbox input "true"
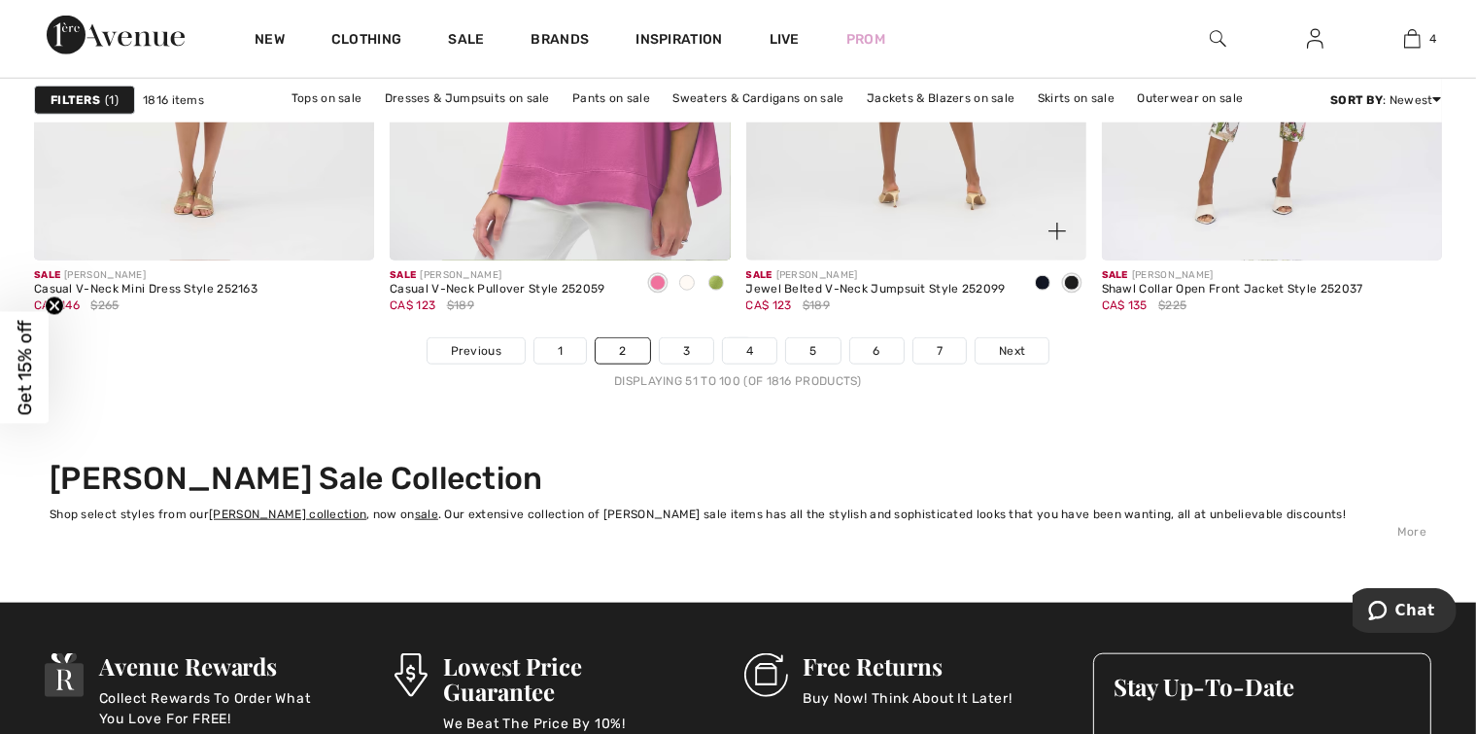
scroll to position [9428, 0]
